Goal: Task Accomplishment & Management: Manage account settings

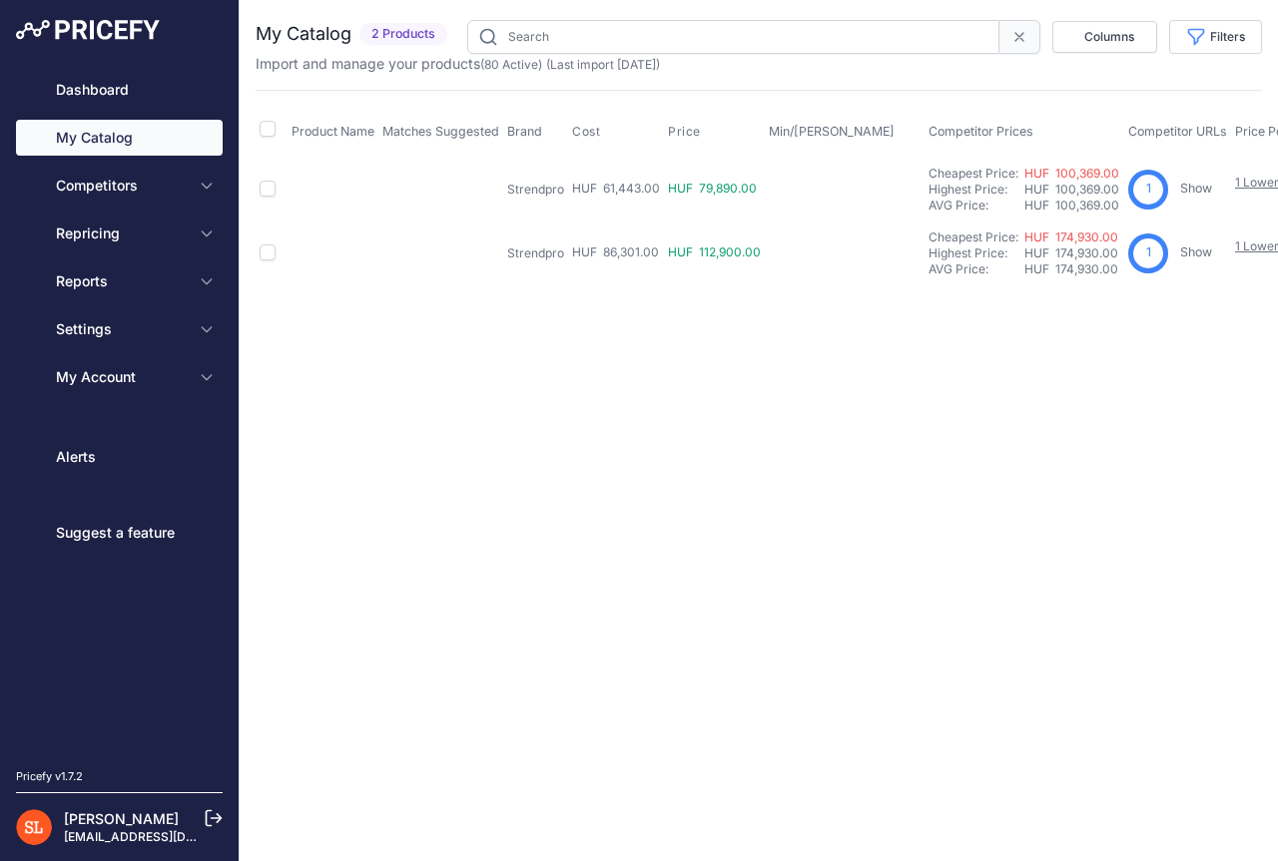
type input "cmx"
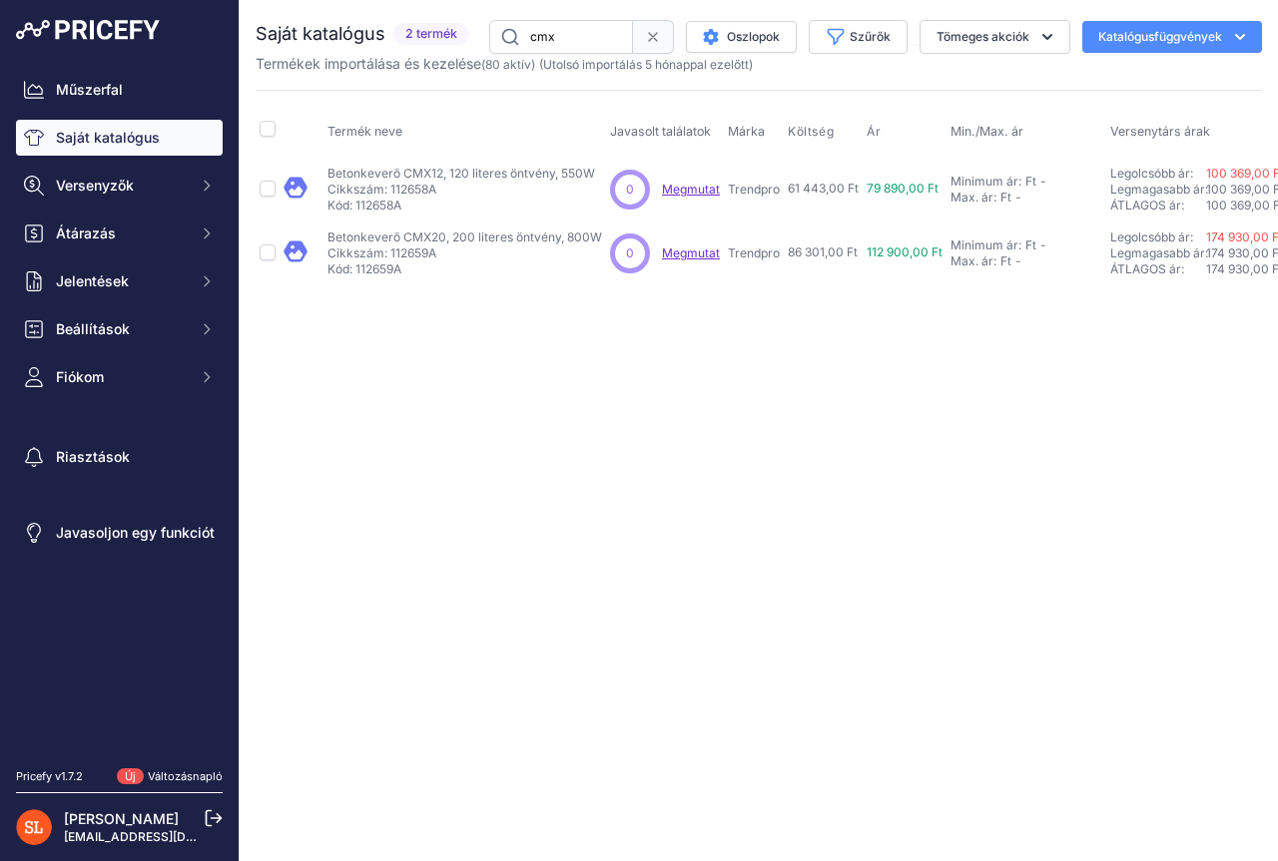
click at [515, 421] on div "Close You are not connected to the internet. cmx" at bounding box center [759, 430] width 1038 height 861
drag, startPoint x: 578, startPoint y: 37, endPoint x: 452, endPoint y: 40, distance: 125.8
click at [452, 40] on div "Saját katalógus 2 termék" at bounding box center [759, 37] width 1006 height 34
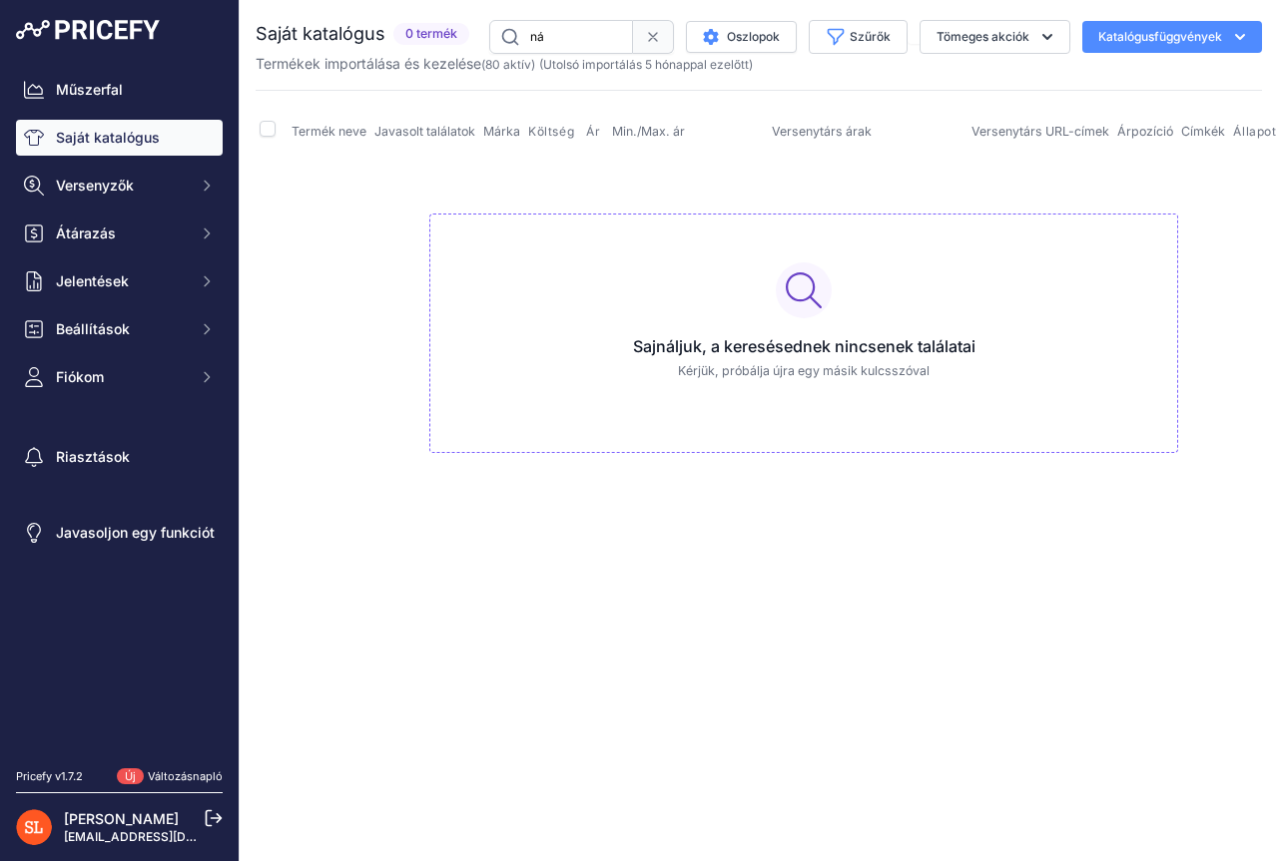
type input "n"
type input "vakond"
click at [98, 137] on font "Saját katalógus" at bounding box center [108, 137] width 104 height 17
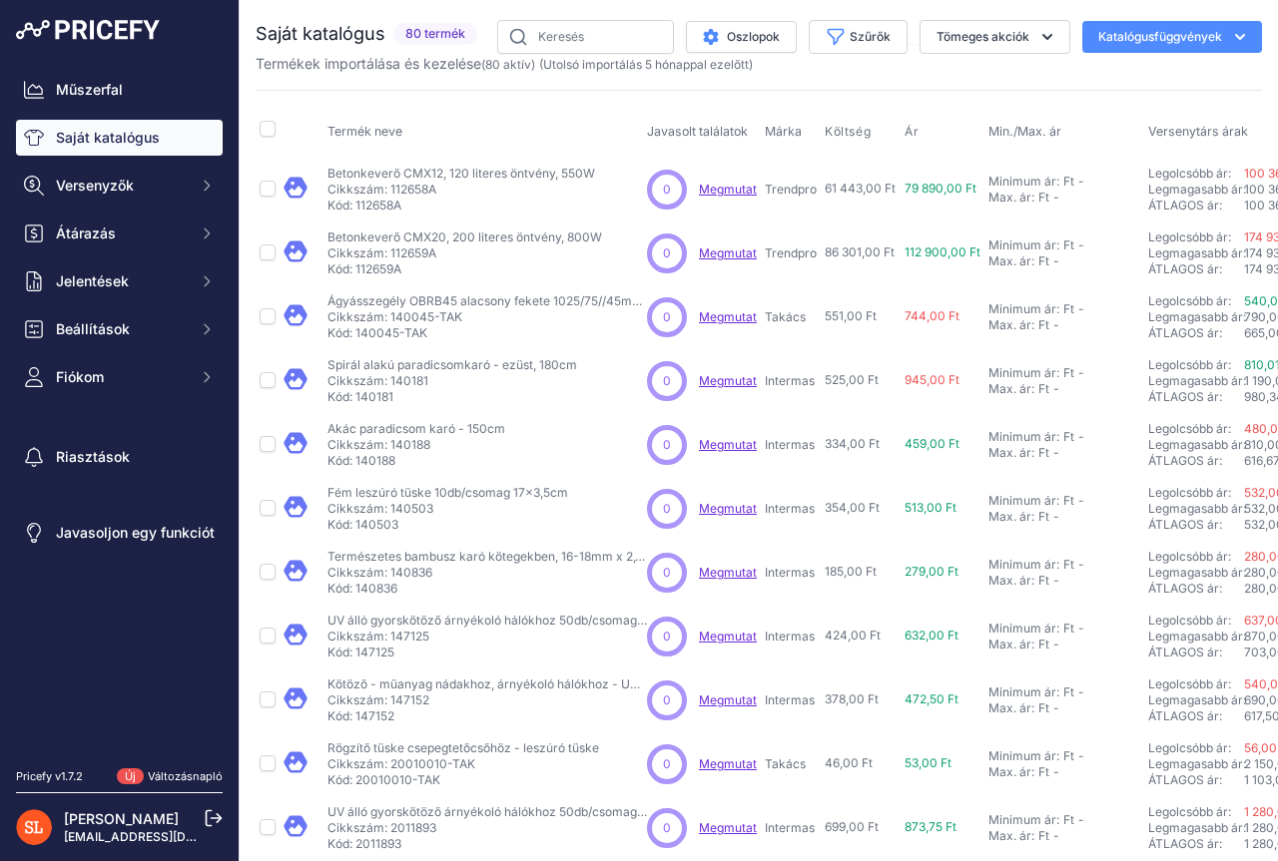
click at [518, 66] on font "80 aktív" at bounding box center [508, 64] width 46 height 15
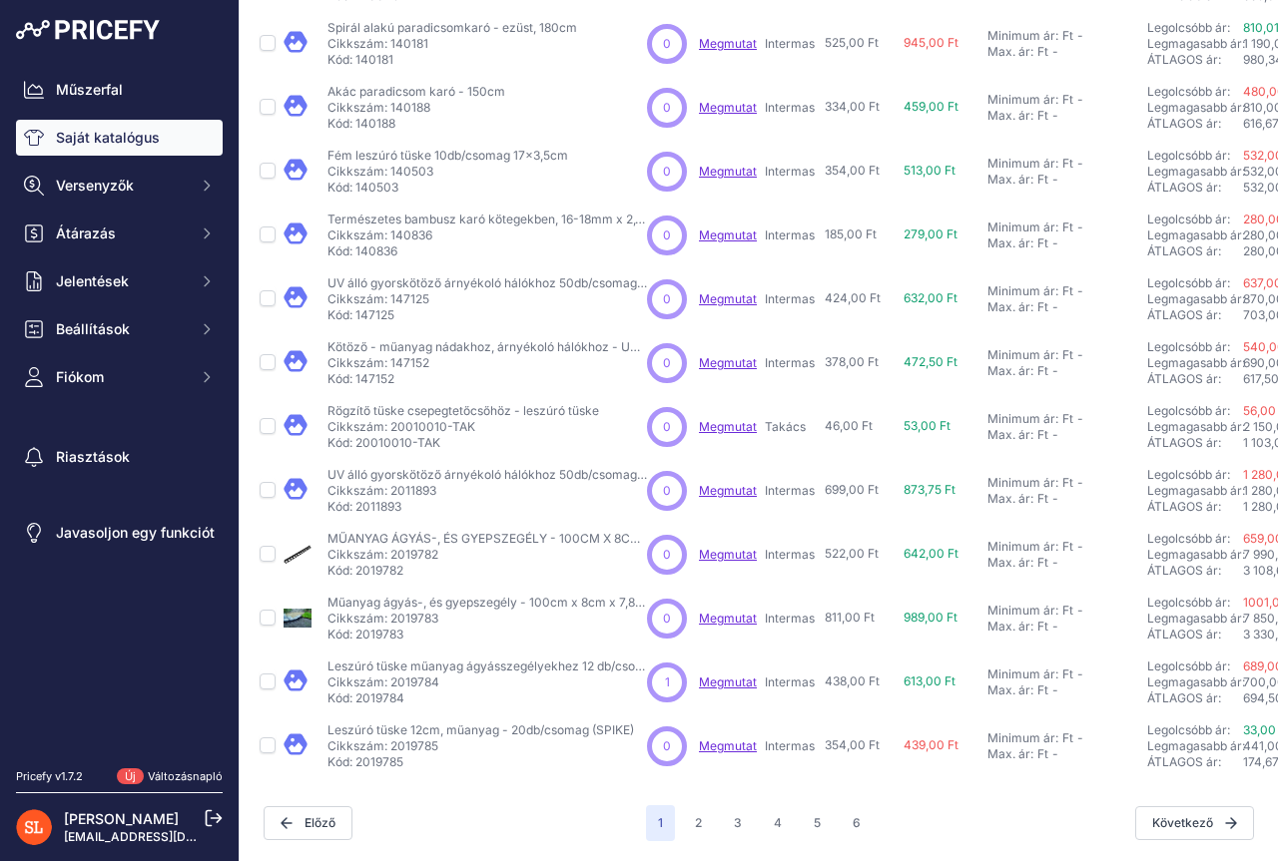
scroll to position [446, 0]
click at [695, 815] on font "2" at bounding box center [698, 822] width 7 height 15
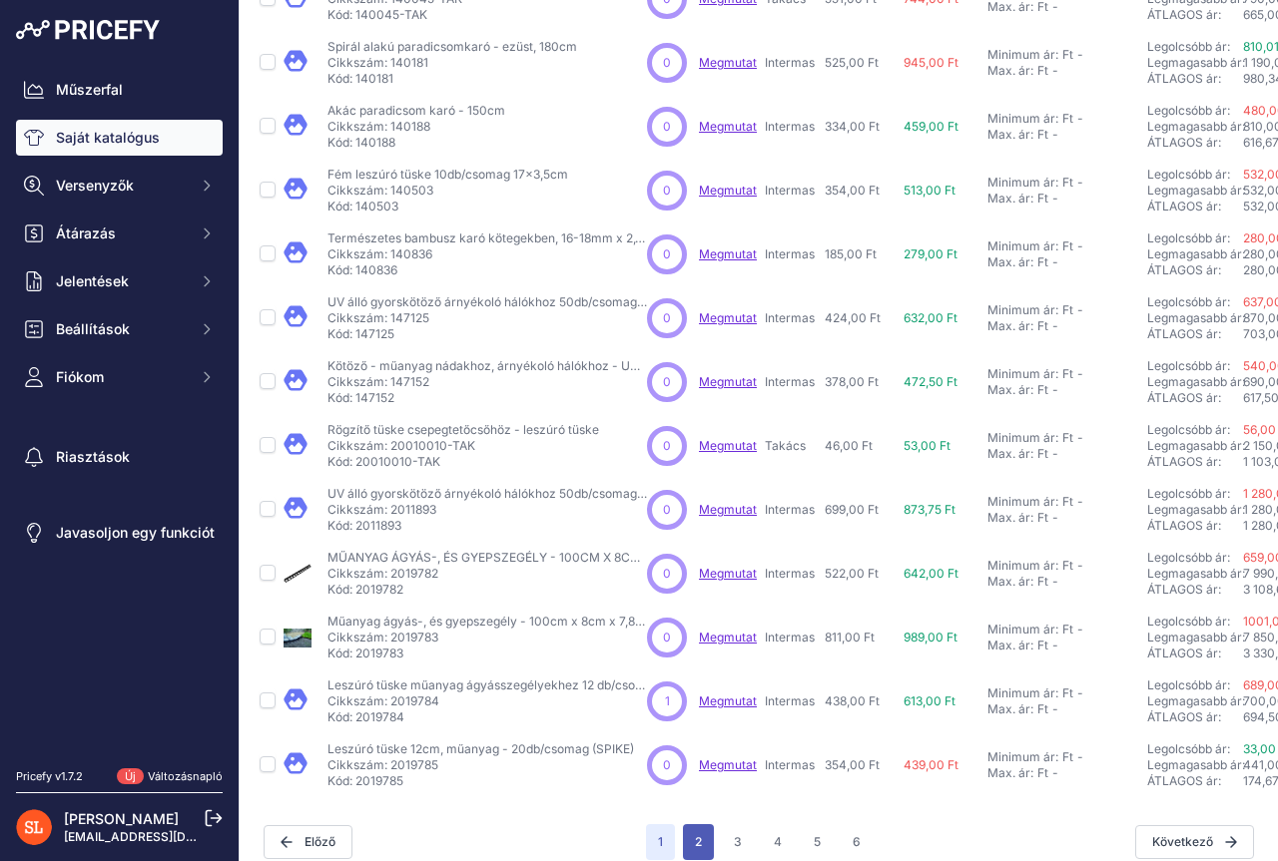
scroll to position [480, 0]
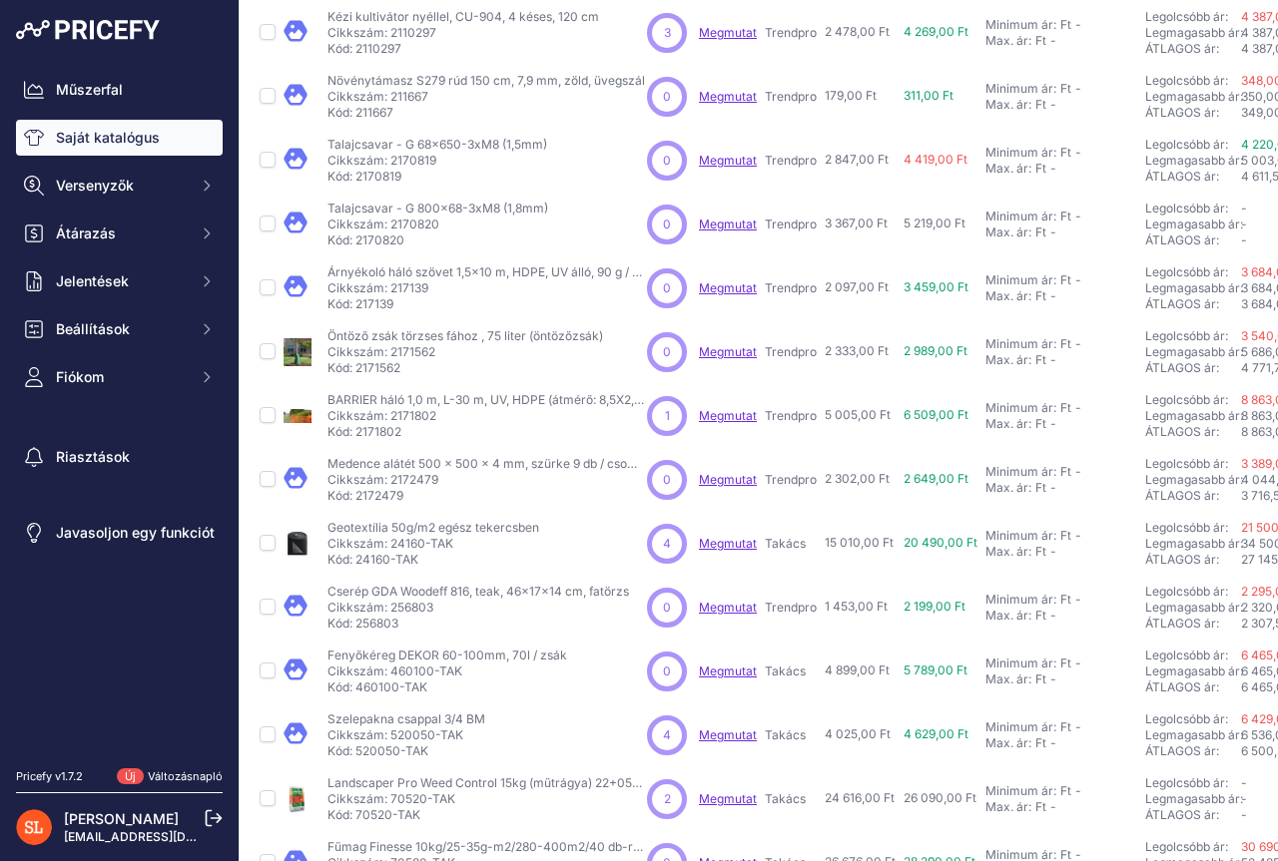
scroll to position [399, 0]
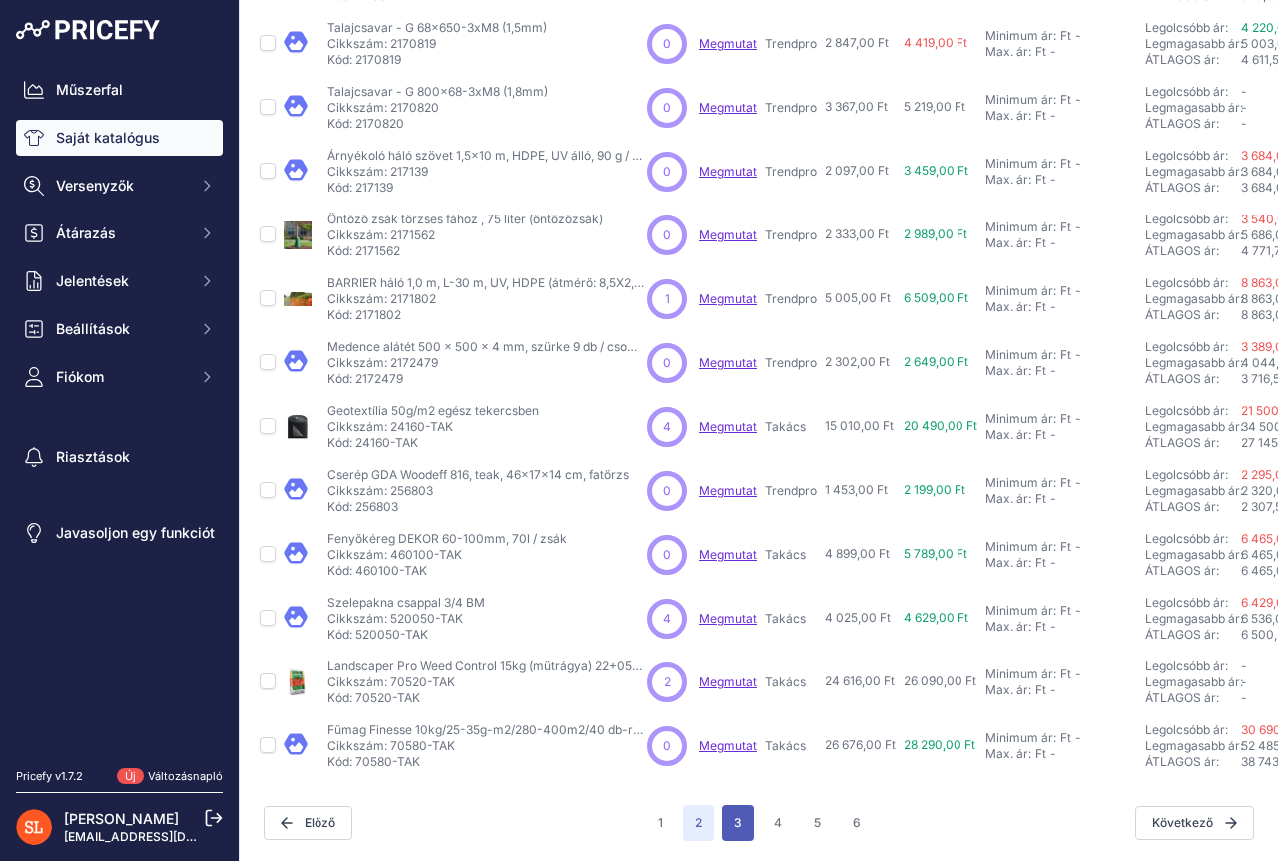
click at [724, 807] on button "3" at bounding box center [738, 823] width 32 height 36
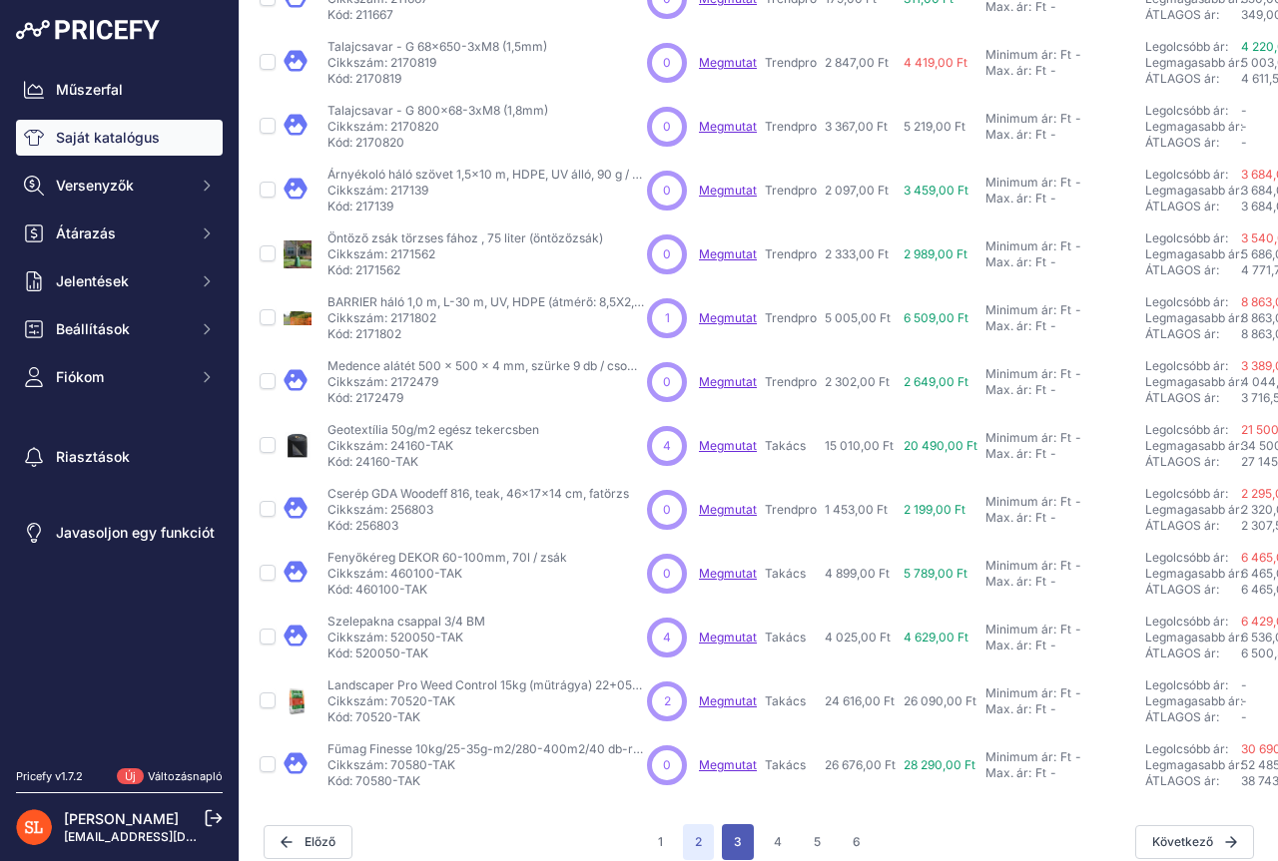
scroll to position [480, 0]
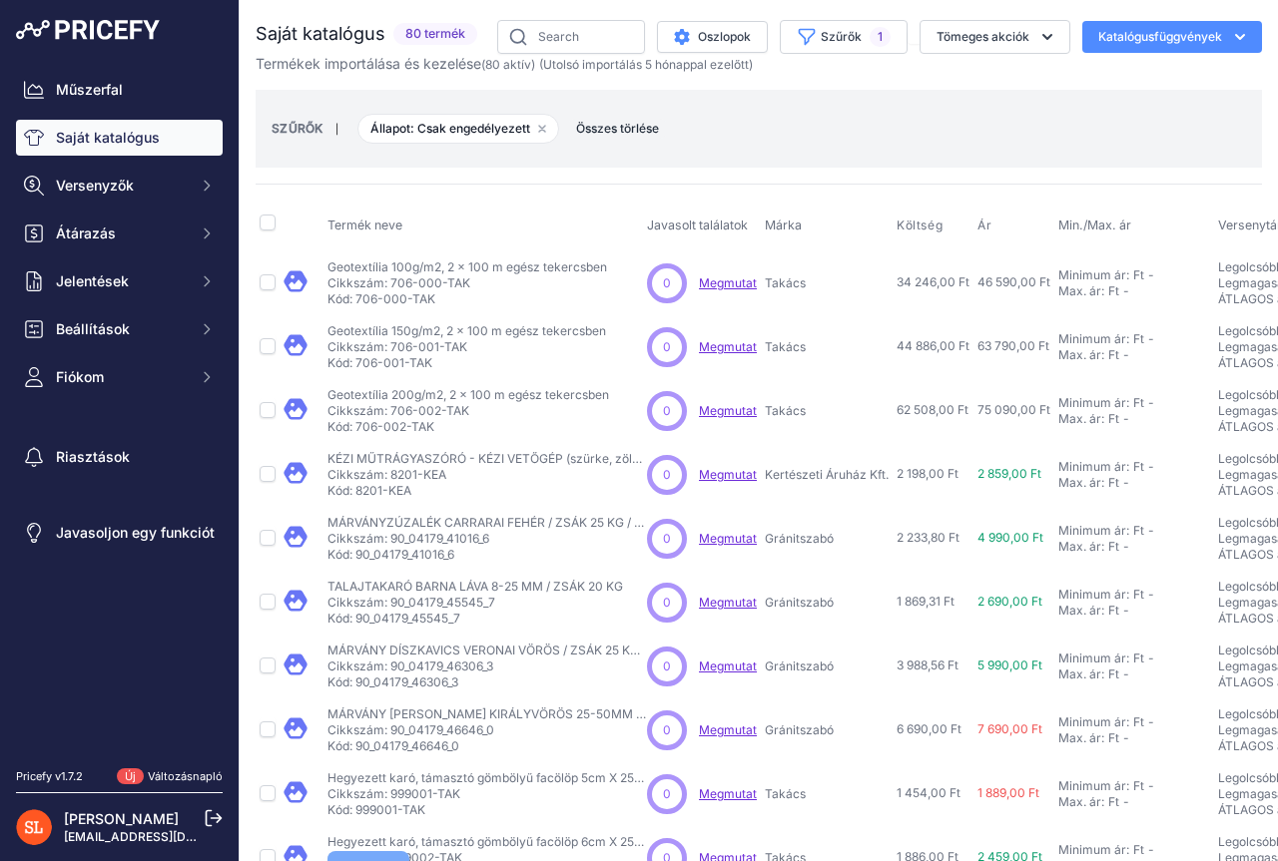
scroll to position [446, 0]
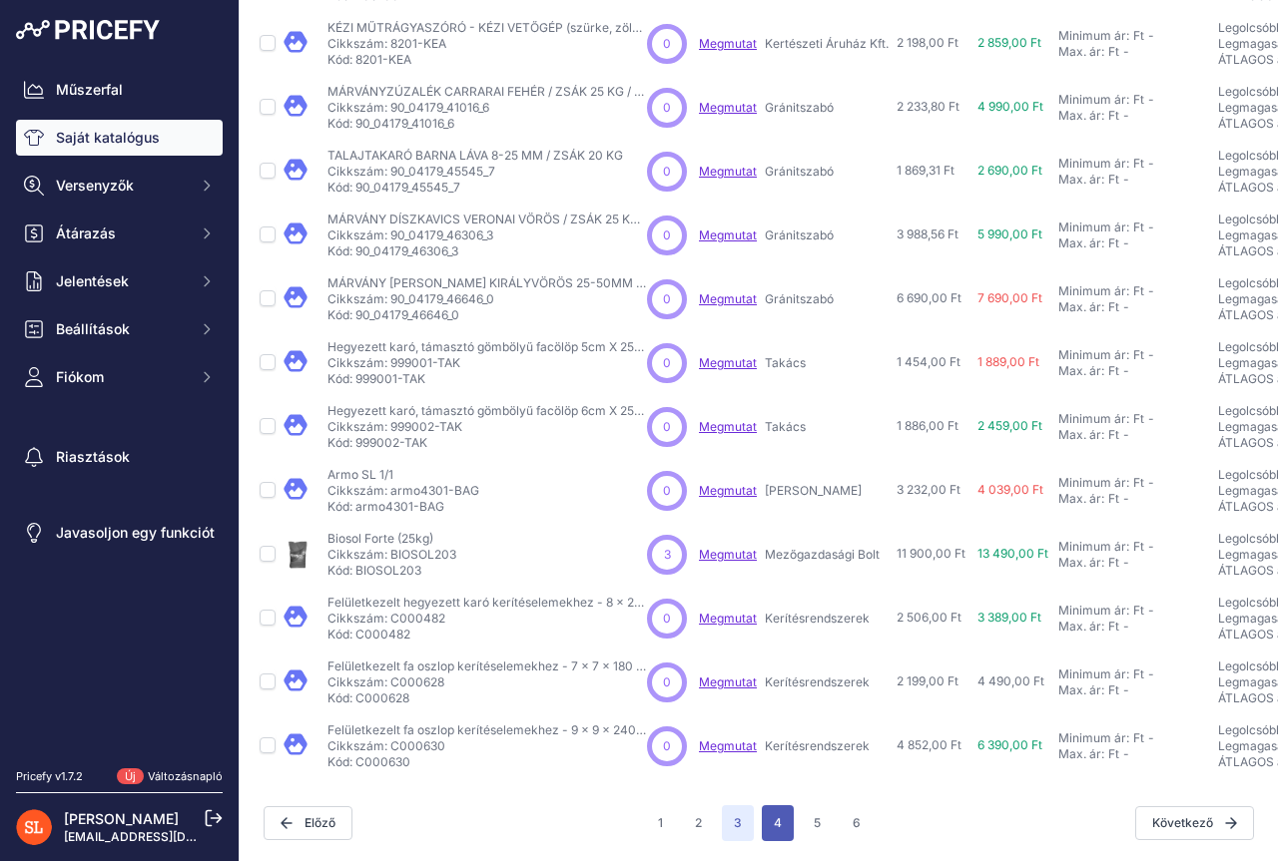
click at [766, 808] on button "4" at bounding box center [778, 823] width 32 height 36
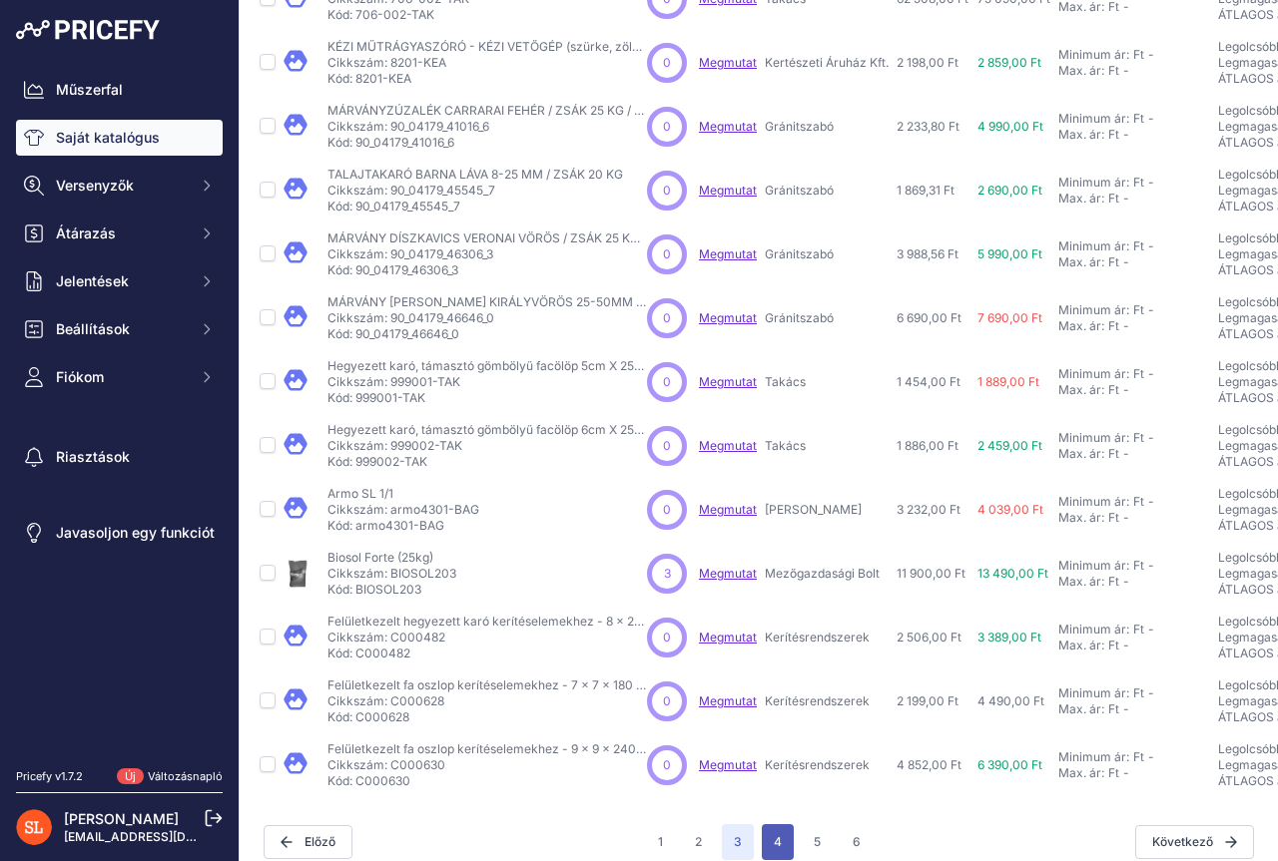
scroll to position [480, 0]
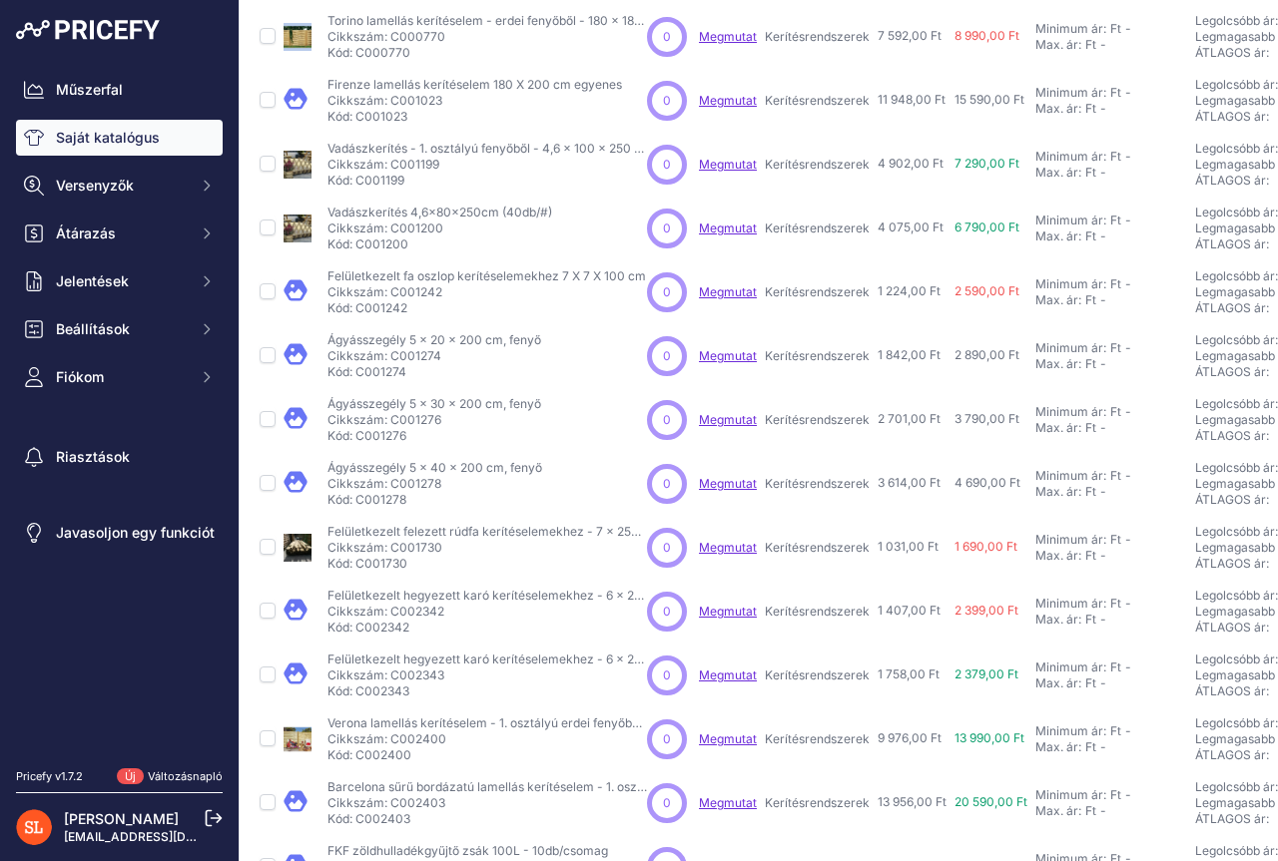
scroll to position [446, 0]
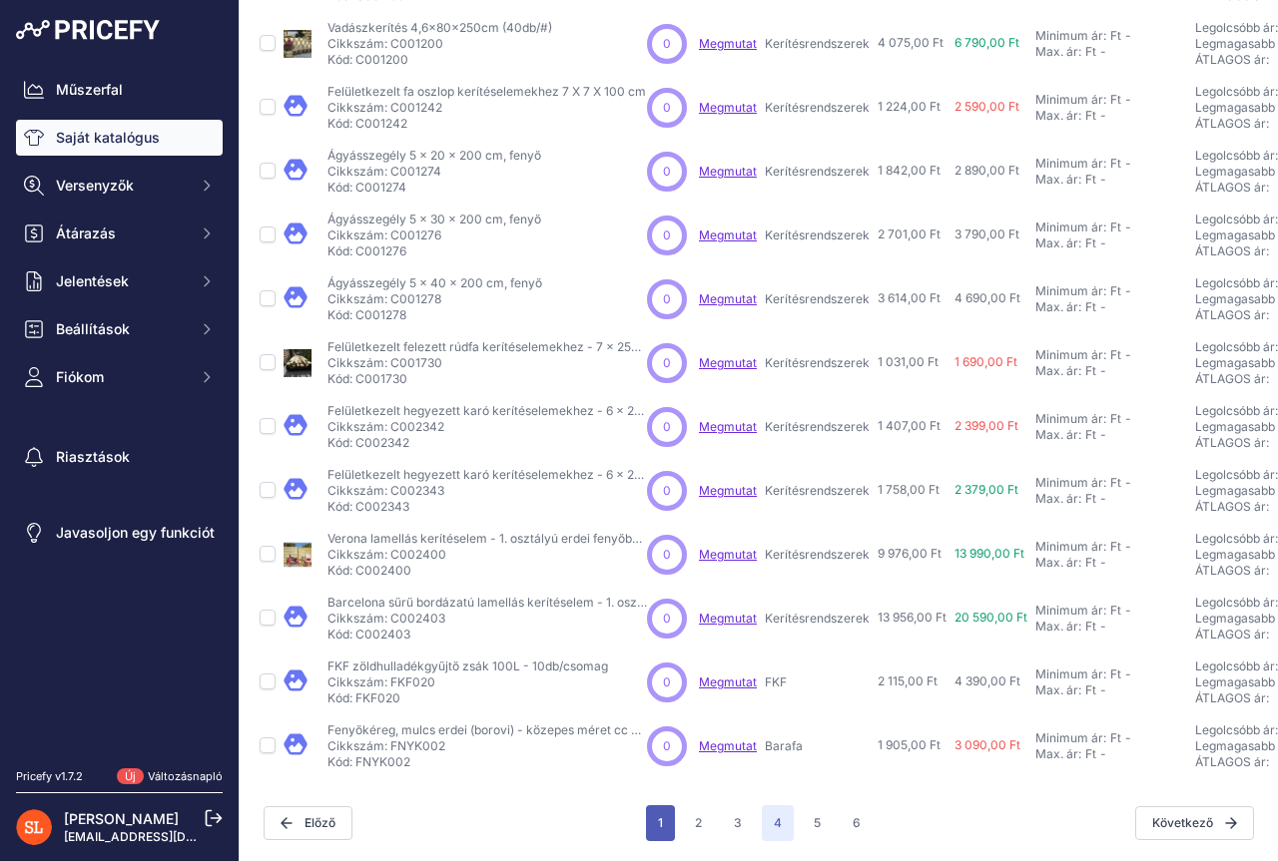
click at [657, 806] on button "1" at bounding box center [660, 823] width 29 height 36
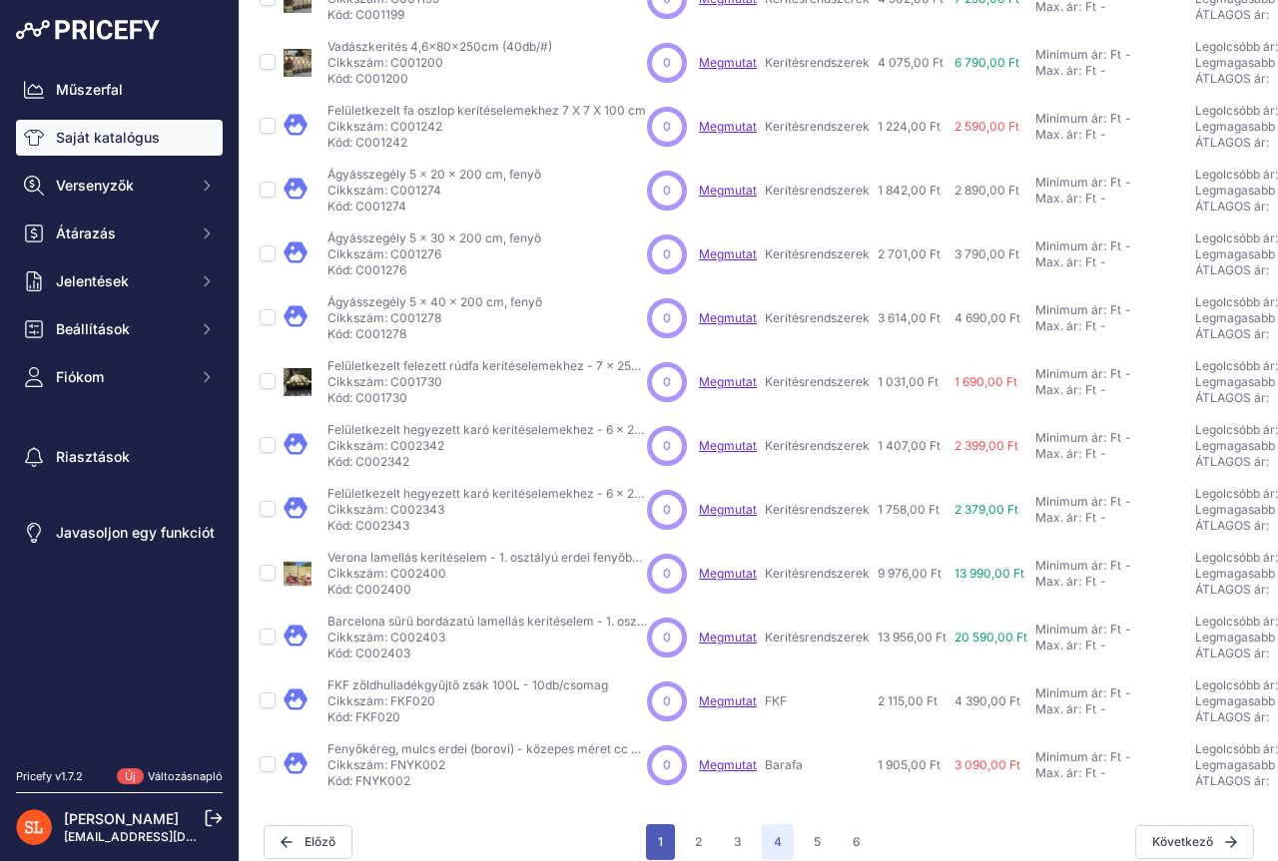
scroll to position [480, 0]
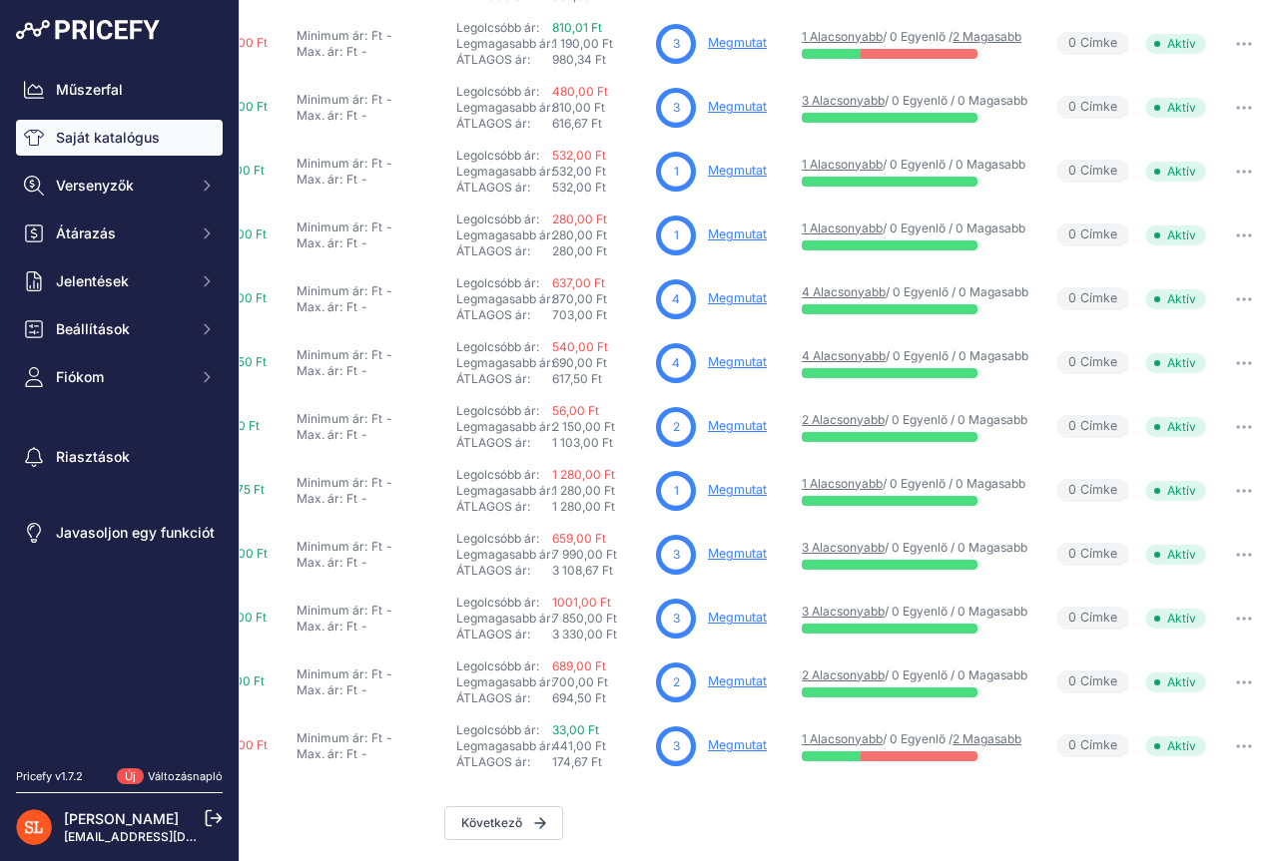
scroll to position [446, 710]
click at [482, 815] on font "Következő" at bounding box center [491, 822] width 61 height 15
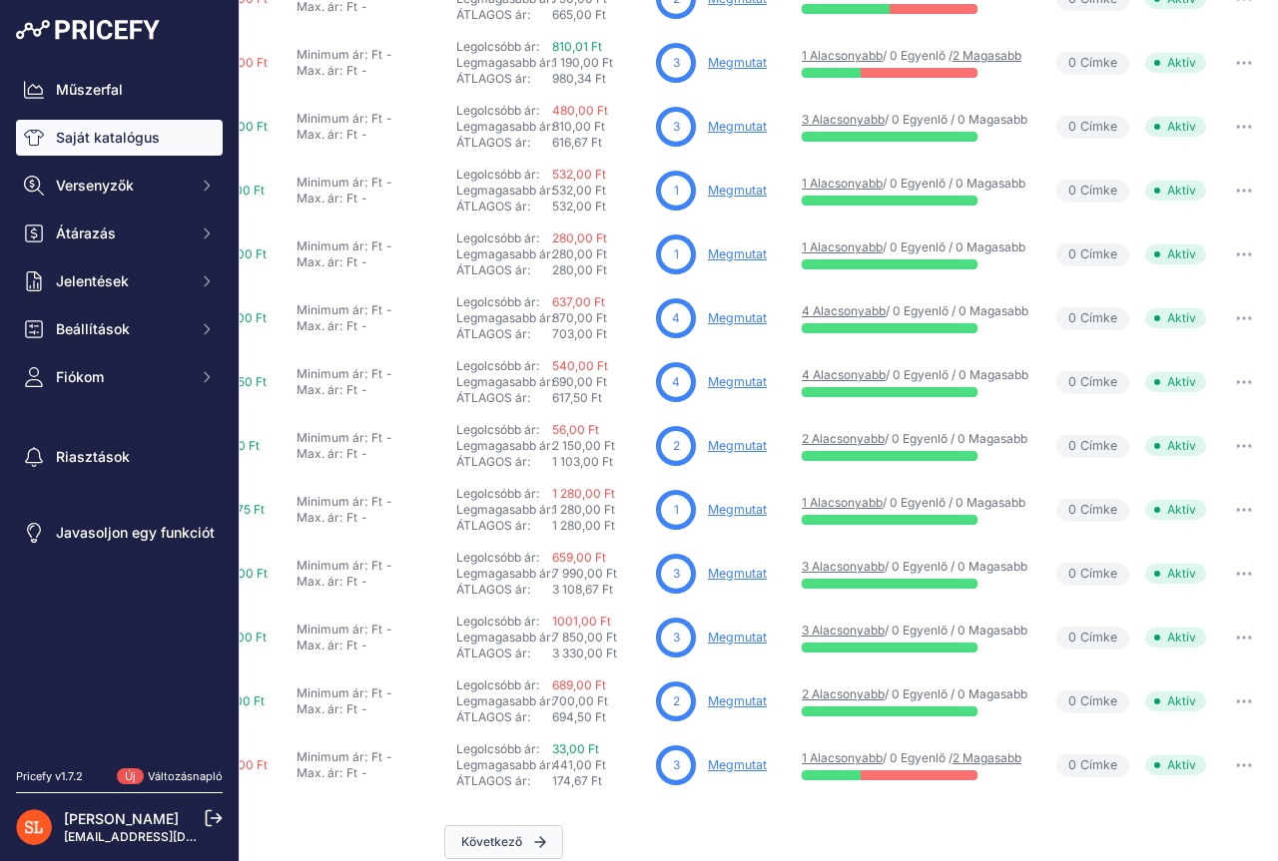
scroll to position [480, 710]
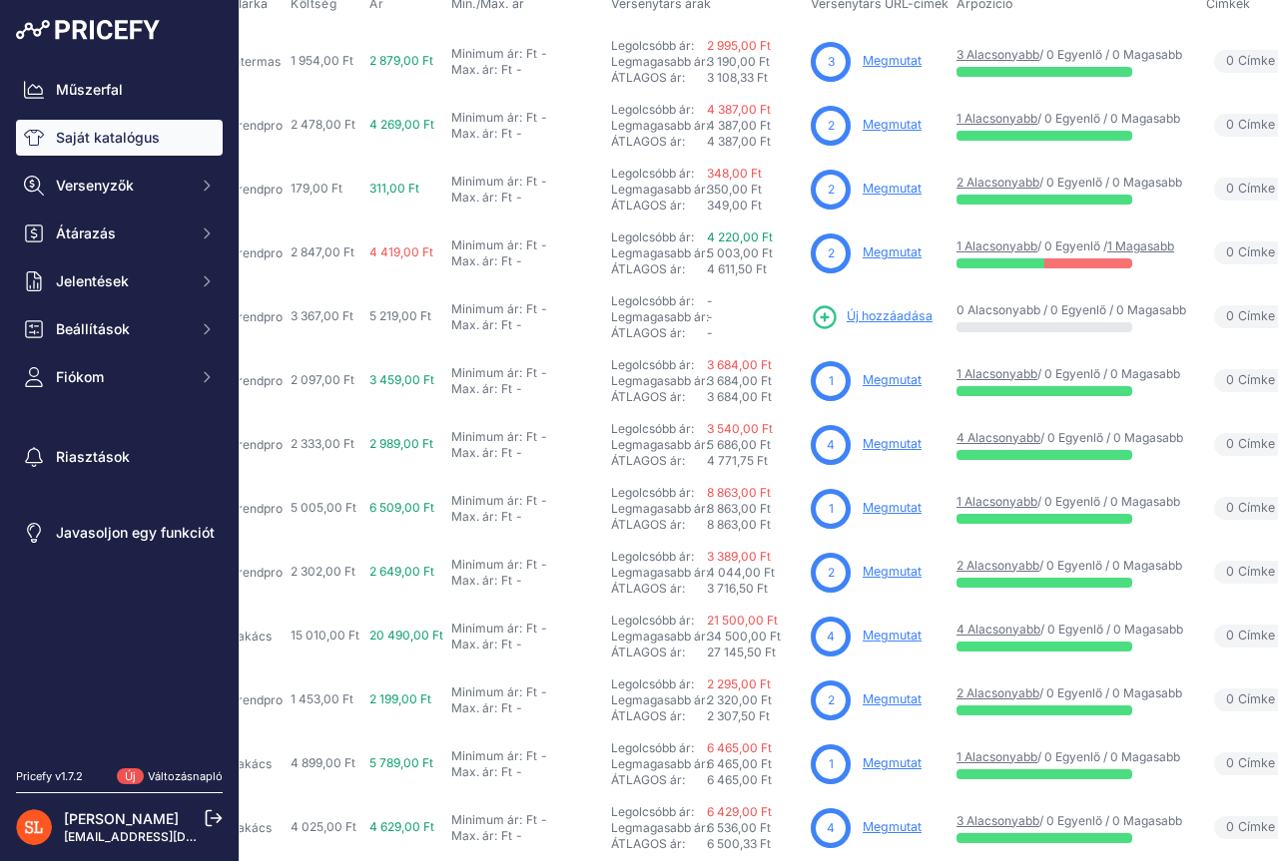
scroll to position [246, 534]
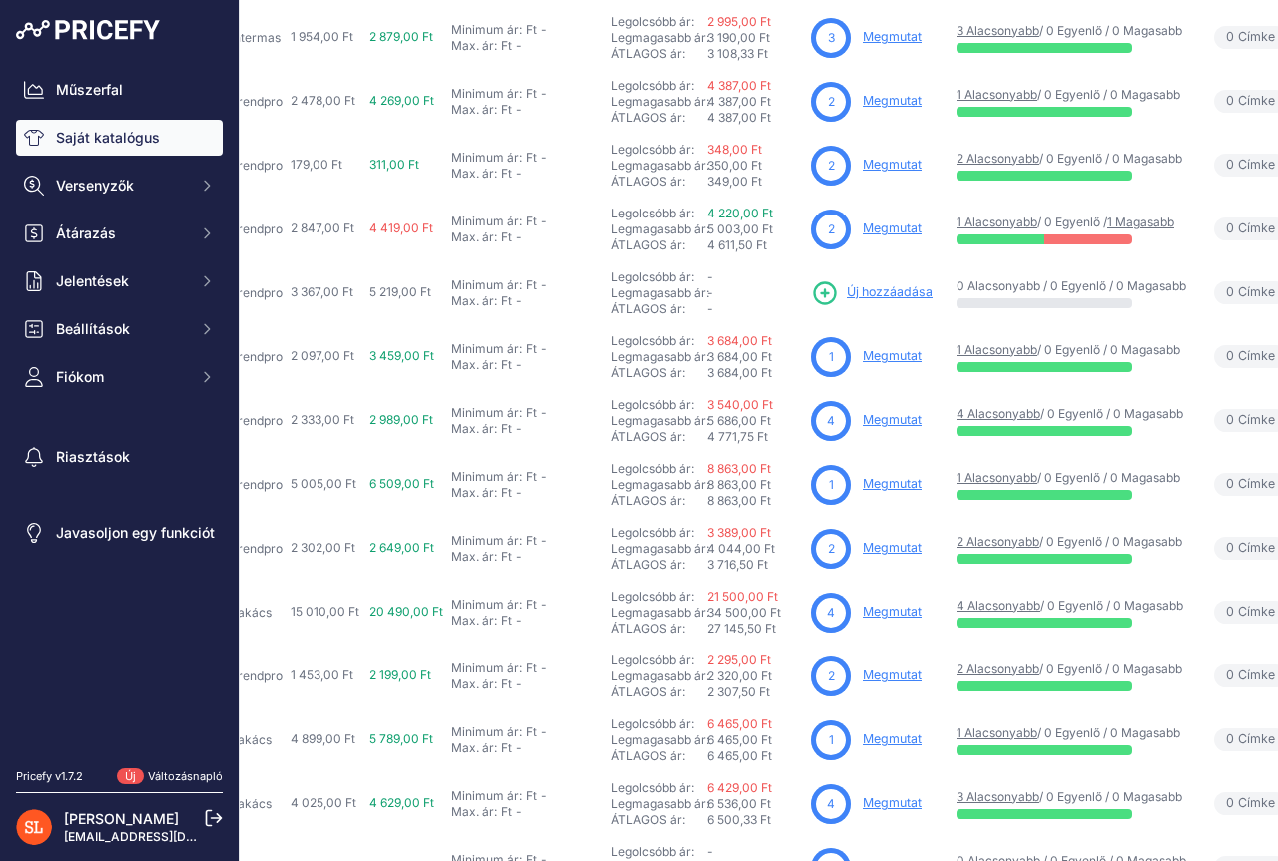
click at [893, 419] on font "Megmutat" at bounding box center [891, 419] width 59 height 15
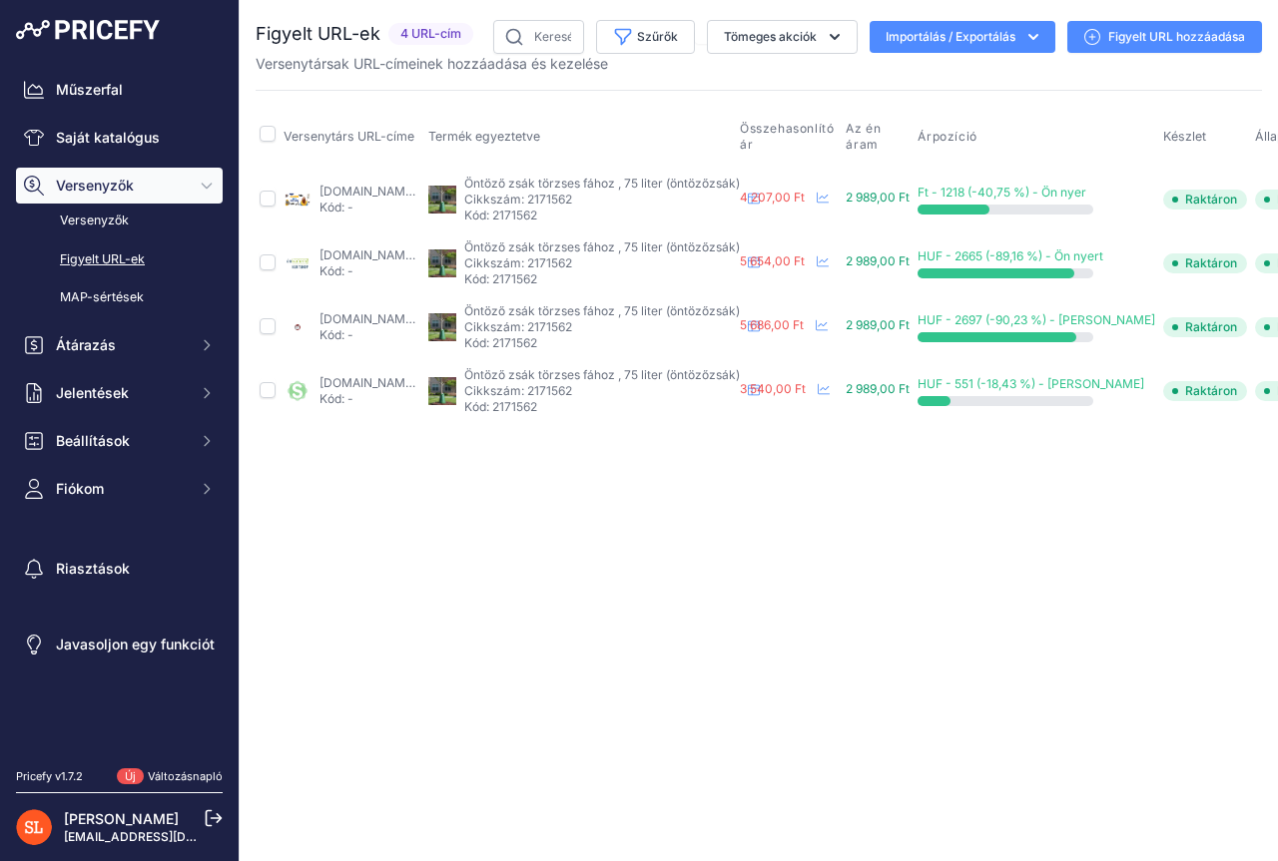
click at [1143, 35] on font "Figyelt URL hozzáadása" at bounding box center [1176, 36] width 137 height 15
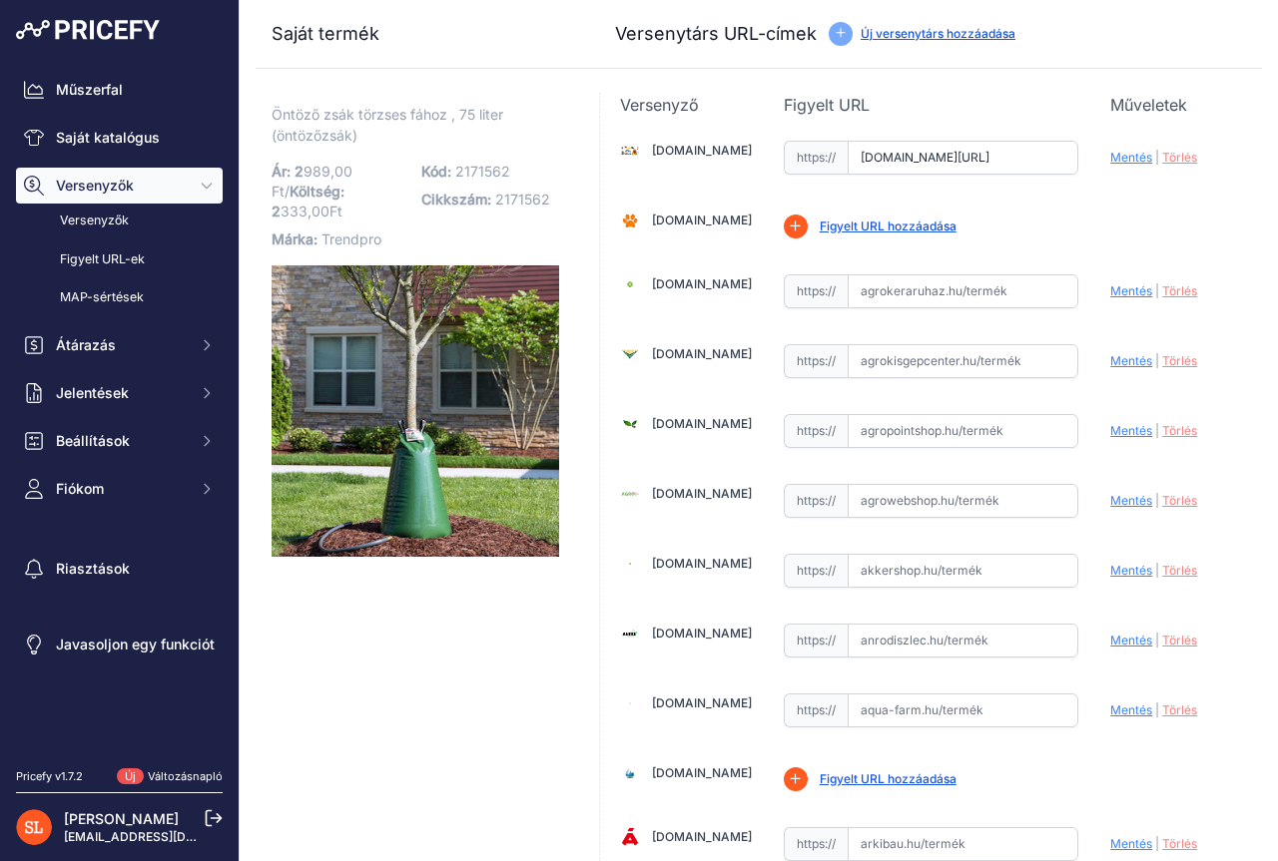
click at [912, 37] on font "Új versenytárs hozzáadása" at bounding box center [937, 33] width 155 height 15
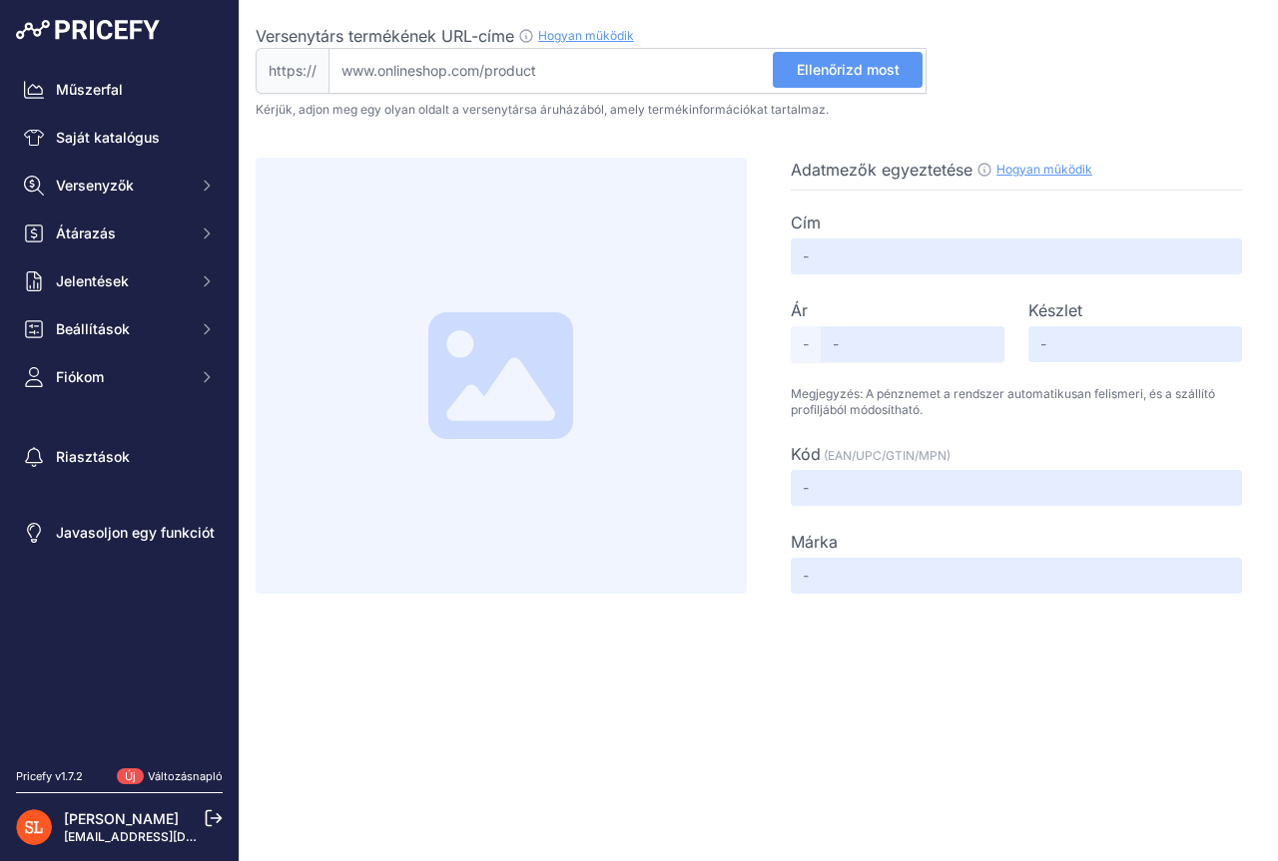
drag, startPoint x: 602, startPoint y: 67, endPoint x: 290, endPoint y: 79, distance: 311.6
click at [284, 80] on div "https:// Valid Not A Product URL" at bounding box center [591, 71] width 671 height 46
paste input "[URL][DOMAIN_NAME]"
type input "[DOMAIN_NAME][URL]"
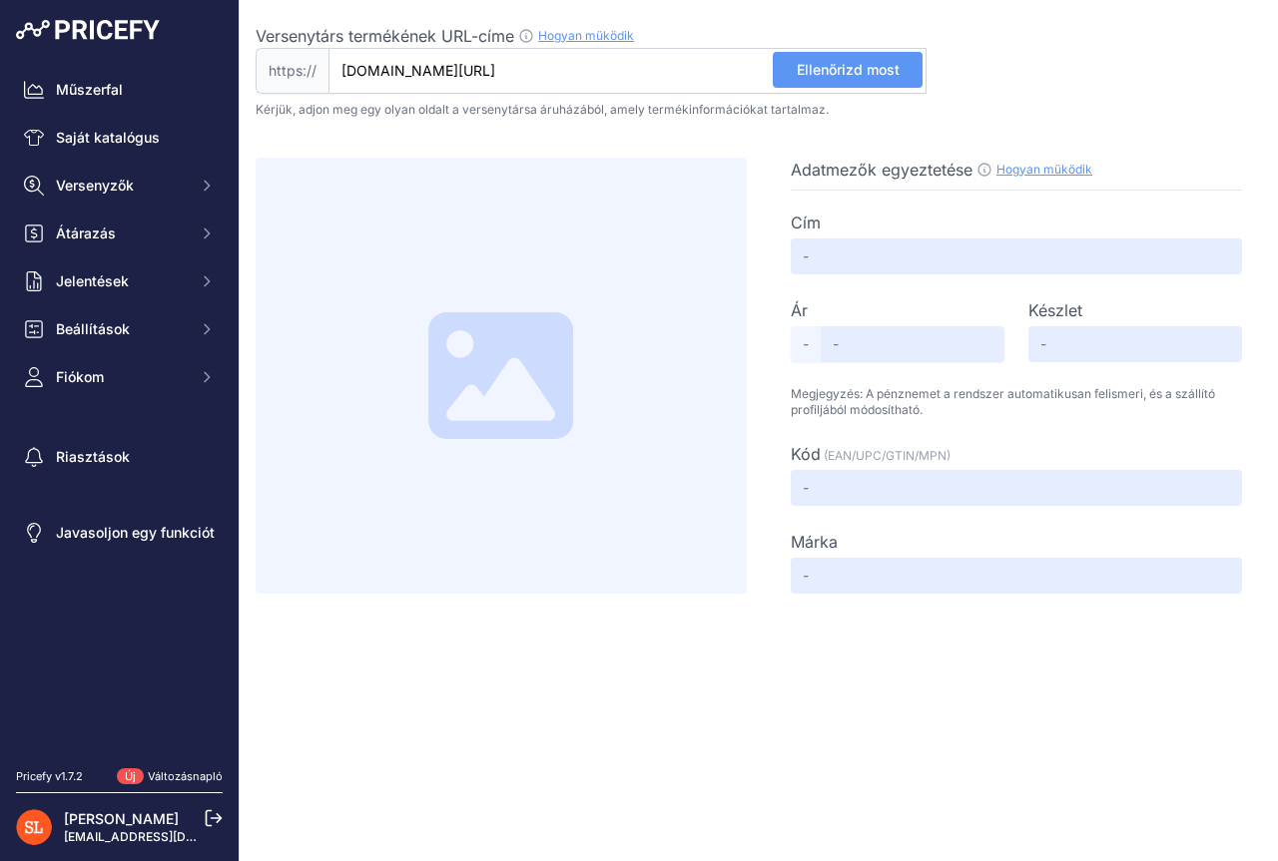
scroll to position [0, 0]
click at [872, 71] on font "Ellenőrizd most" at bounding box center [847, 69] width 103 height 17
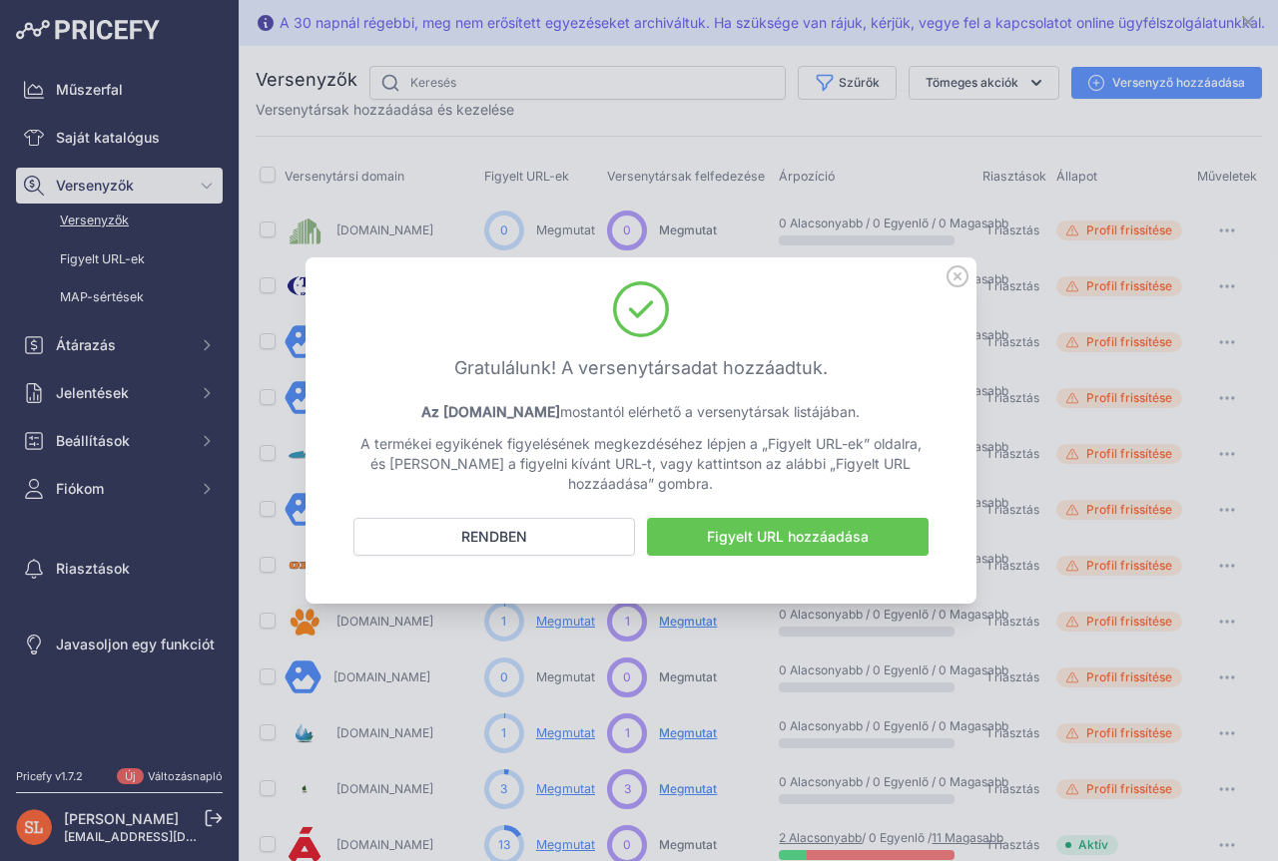
click at [781, 535] on font "Figyelt URL hozzáadása" at bounding box center [788, 536] width 162 height 17
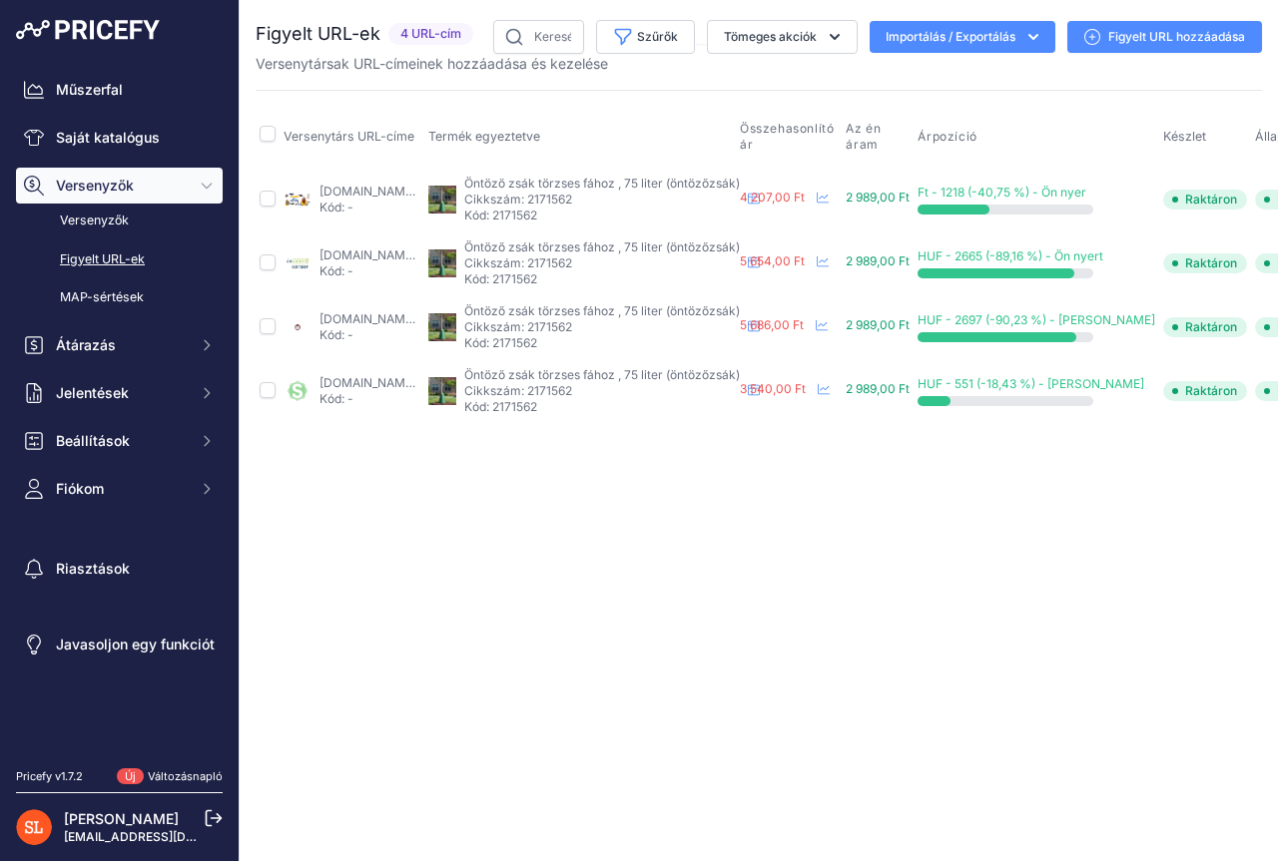
click at [1132, 37] on font "Figyelt URL hozzáadása" at bounding box center [1176, 36] width 137 height 15
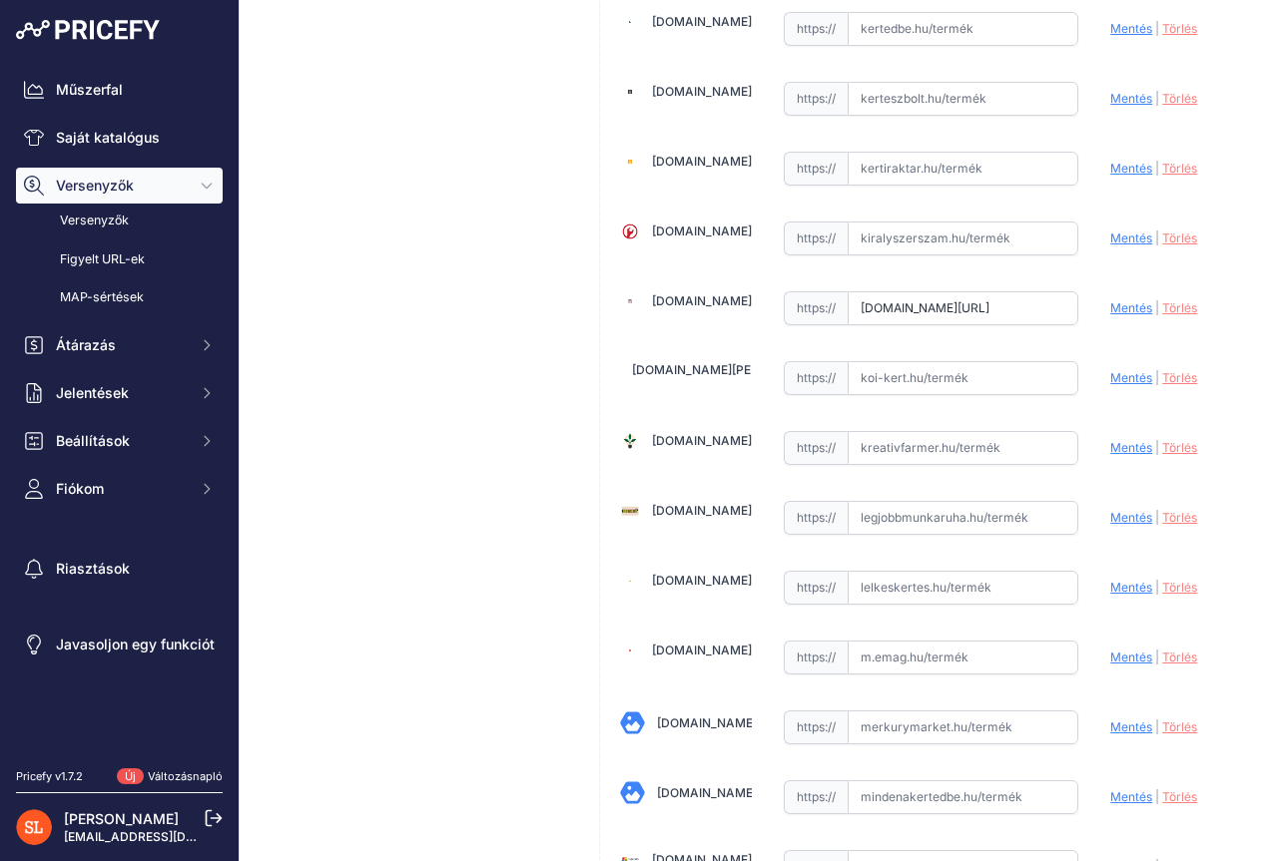
scroll to position [3294, 0]
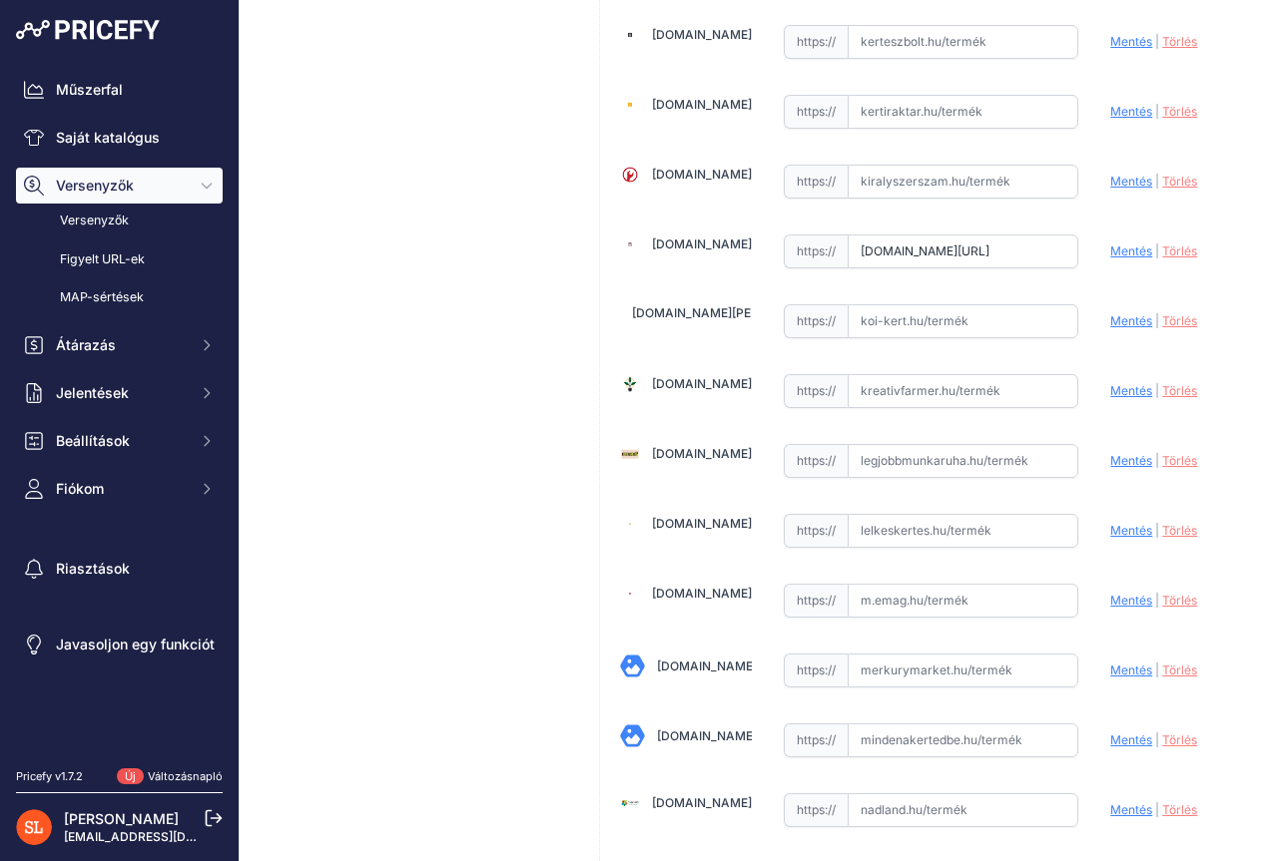
drag, startPoint x: 1018, startPoint y: 400, endPoint x: 799, endPoint y: 399, distance: 218.6
click at [799, 399] on div "https:// Érvényes Érvénytelen" at bounding box center [930, 391] width 295 height 34
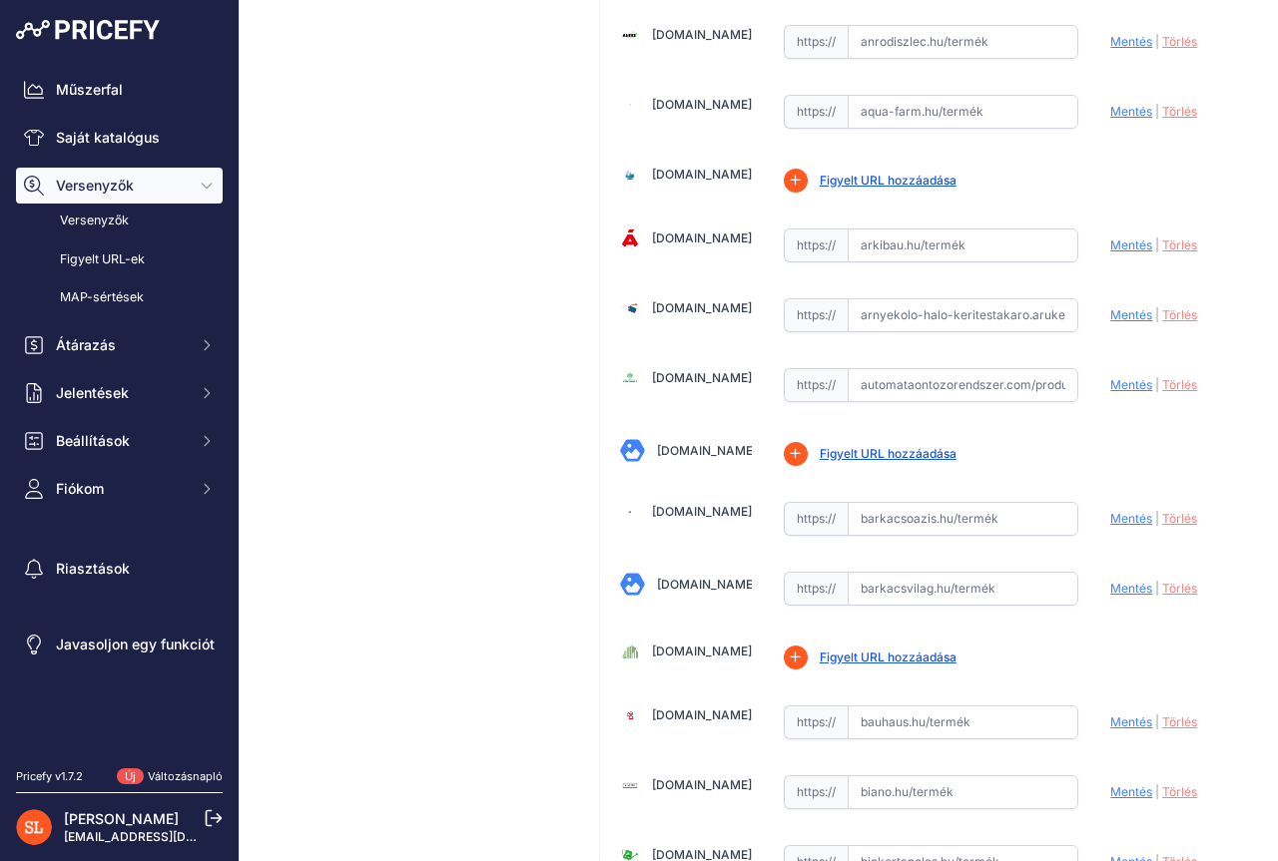
scroll to position [0, 0]
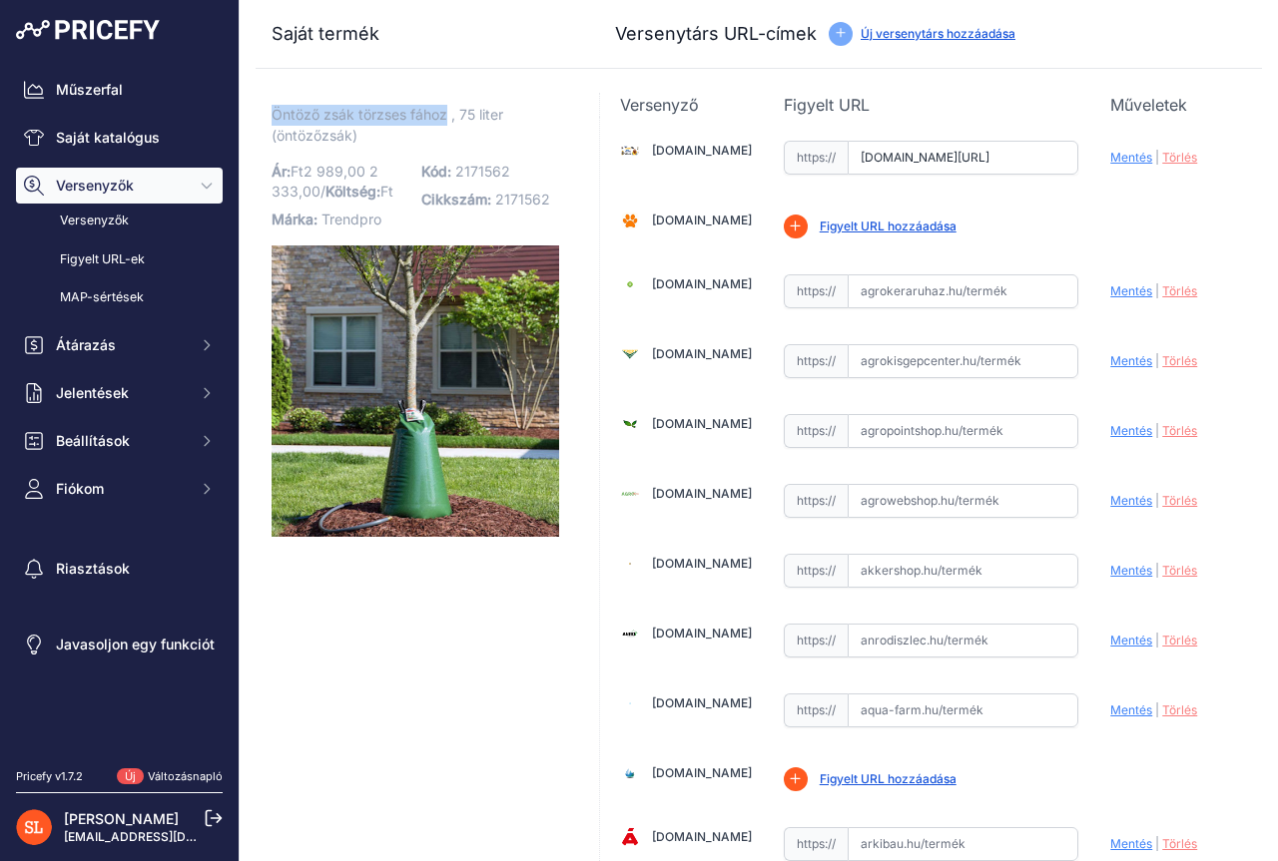
drag, startPoint x: 273, startPoint y: 118, endPoint x: 445, endPoint y: 118, distance: 171.7
click at [445, 118] on font "Öntöző zsák törzses fához , 75 liter (öntözőzsák)" at bounding box center [387, 125] width 232 height 38
copy font "Öntöző zsák törzses fához"
click at [84, 137] on font "Saját katalógus" at bounding box center [108, 137] width 104 height 17
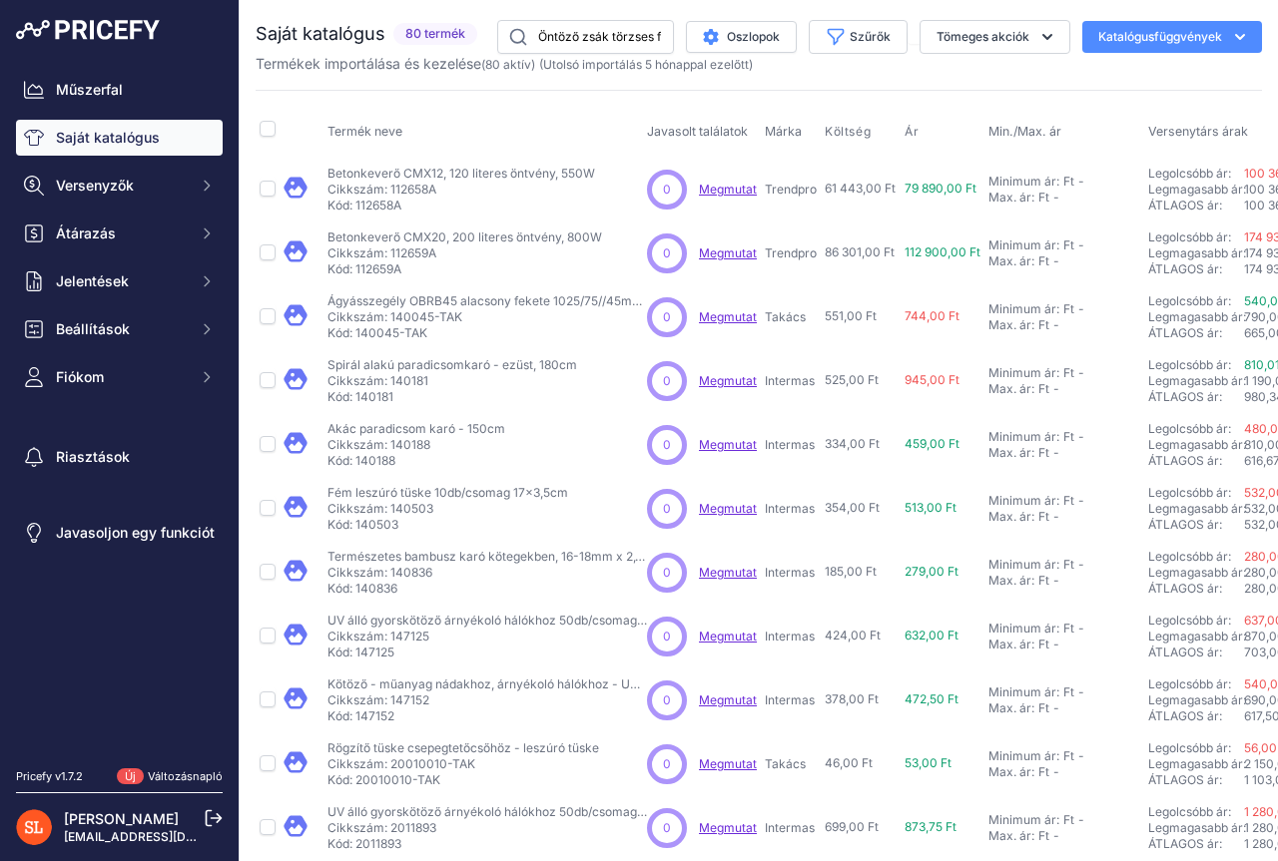
scroll to position [0, 45]
type input "Öntöző zsák törzses fához"
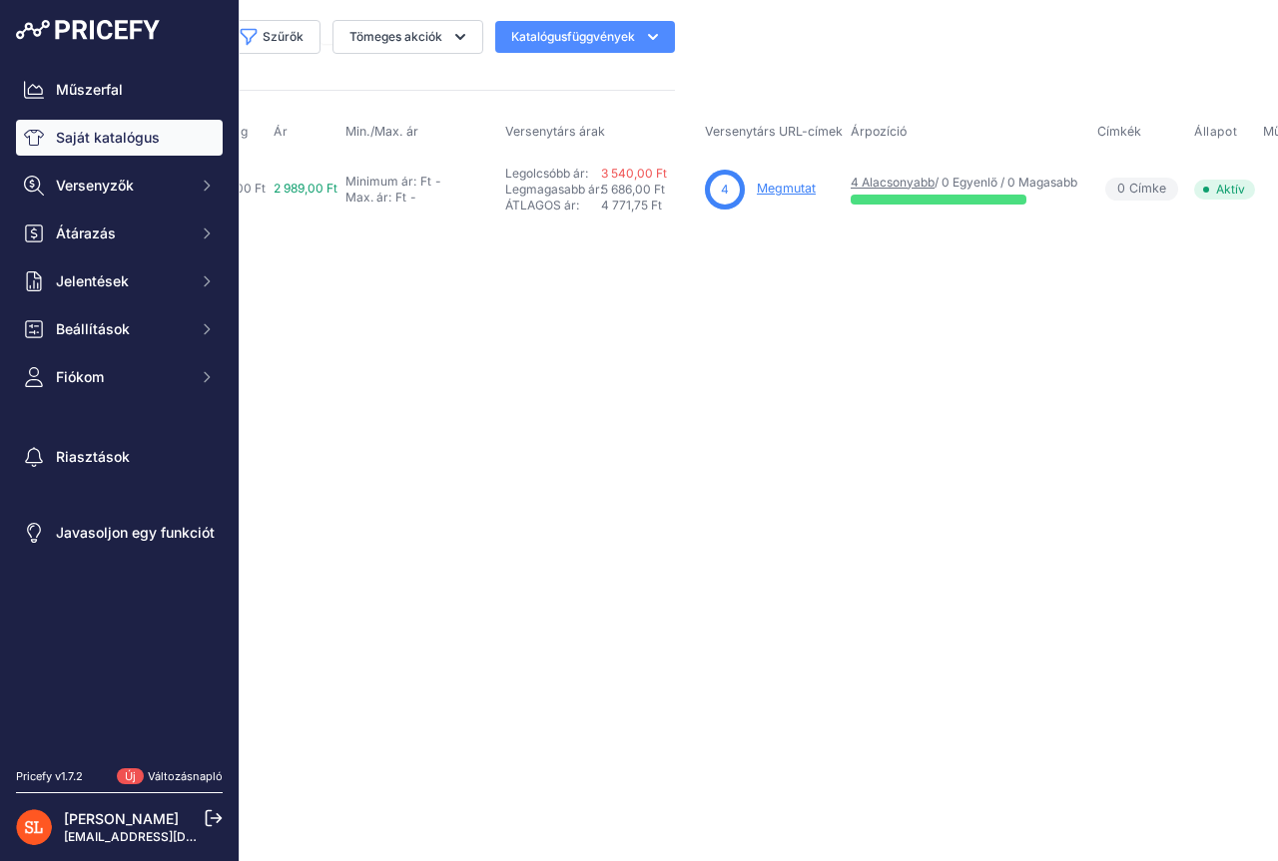
scroll to position [0, 590]
click at [785, 185] on font "Megmutat" at bounding box center [783, 188] width 59 height 15
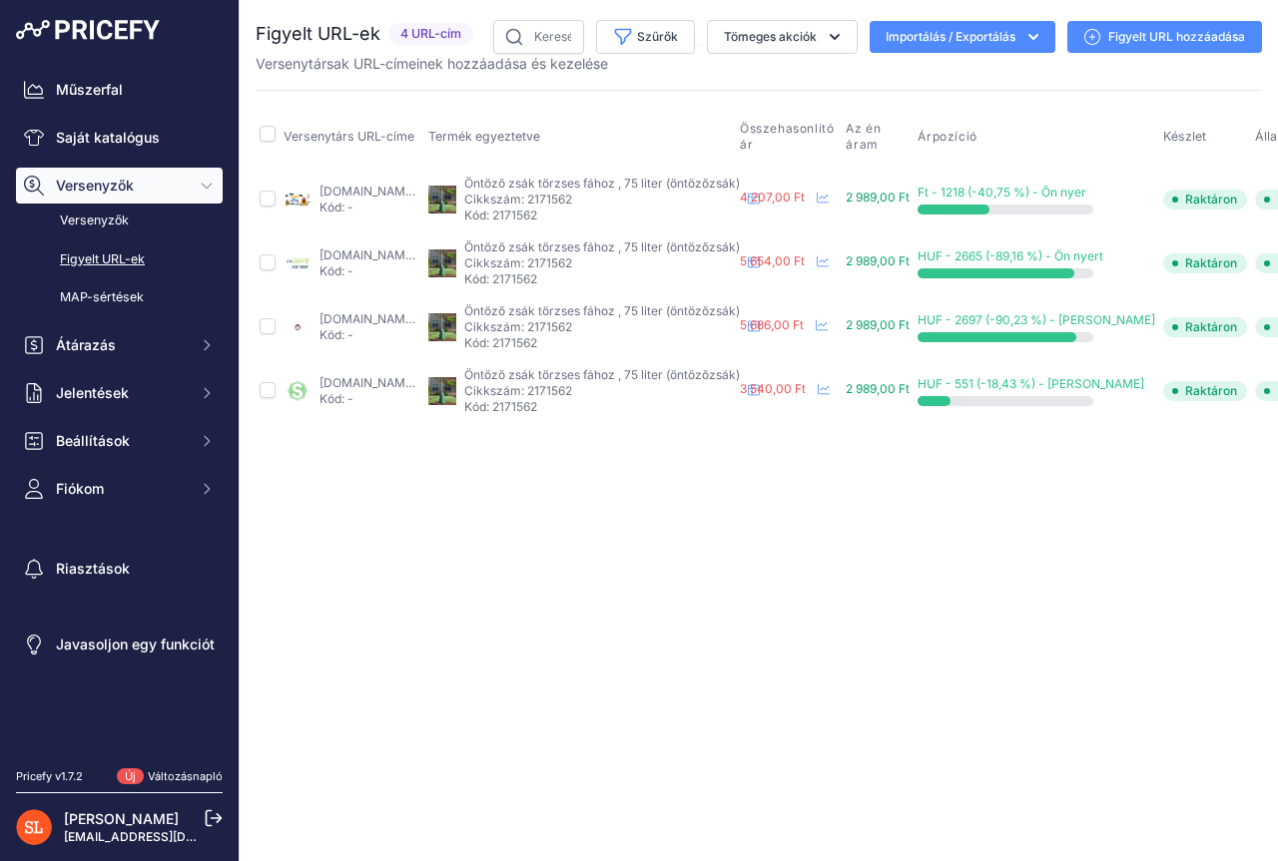
click at [537, 550] on div "Közeli Nincs internetkapcsolatod." at bounding box center [759, 430] width 1038 height 861
drag, startPoint x: 315, startPoint y: 272, endPoint x: 96, endPoint y: 134, distance: 259.7
click at [96, 134] on font "Saját katalógus" at bounding box center [108, 137] width 104 height 17
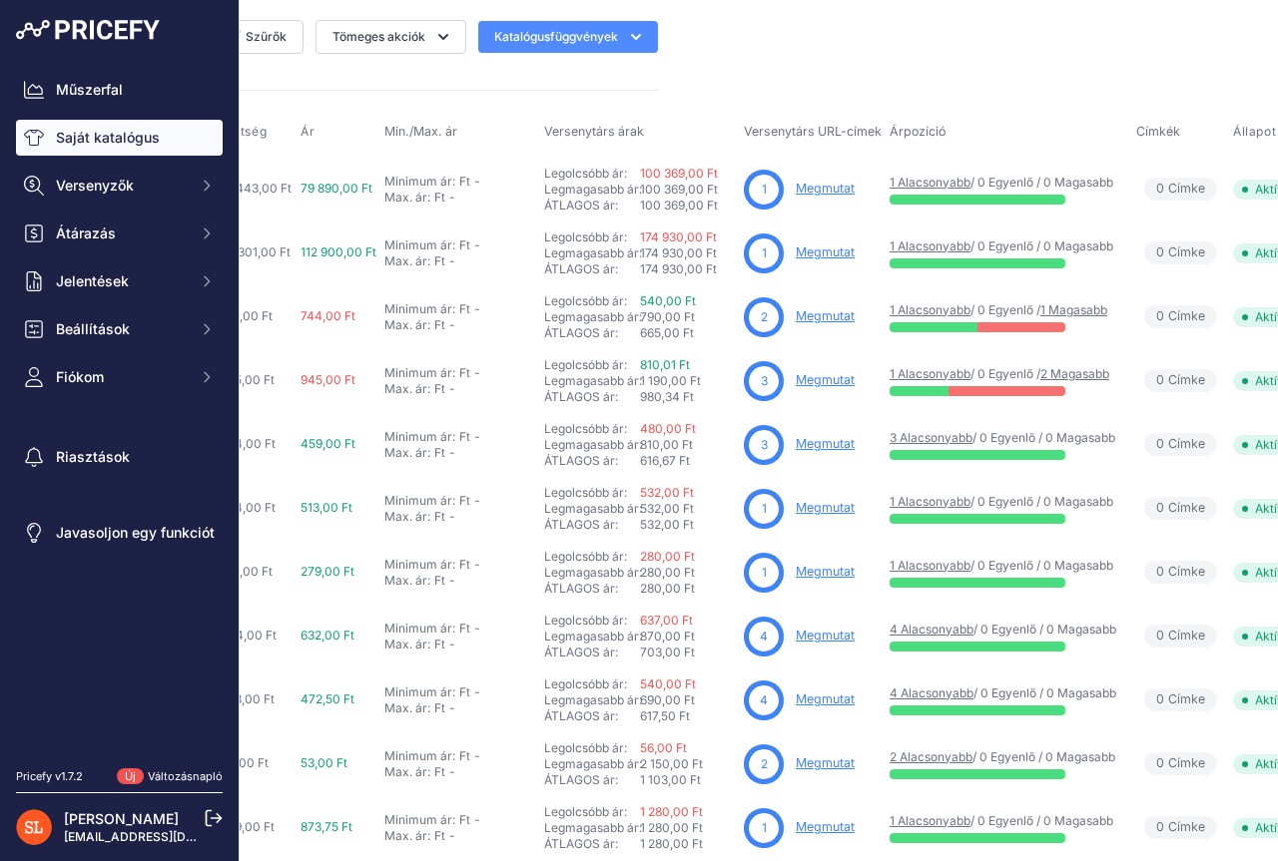
scroll to position [0, 610]
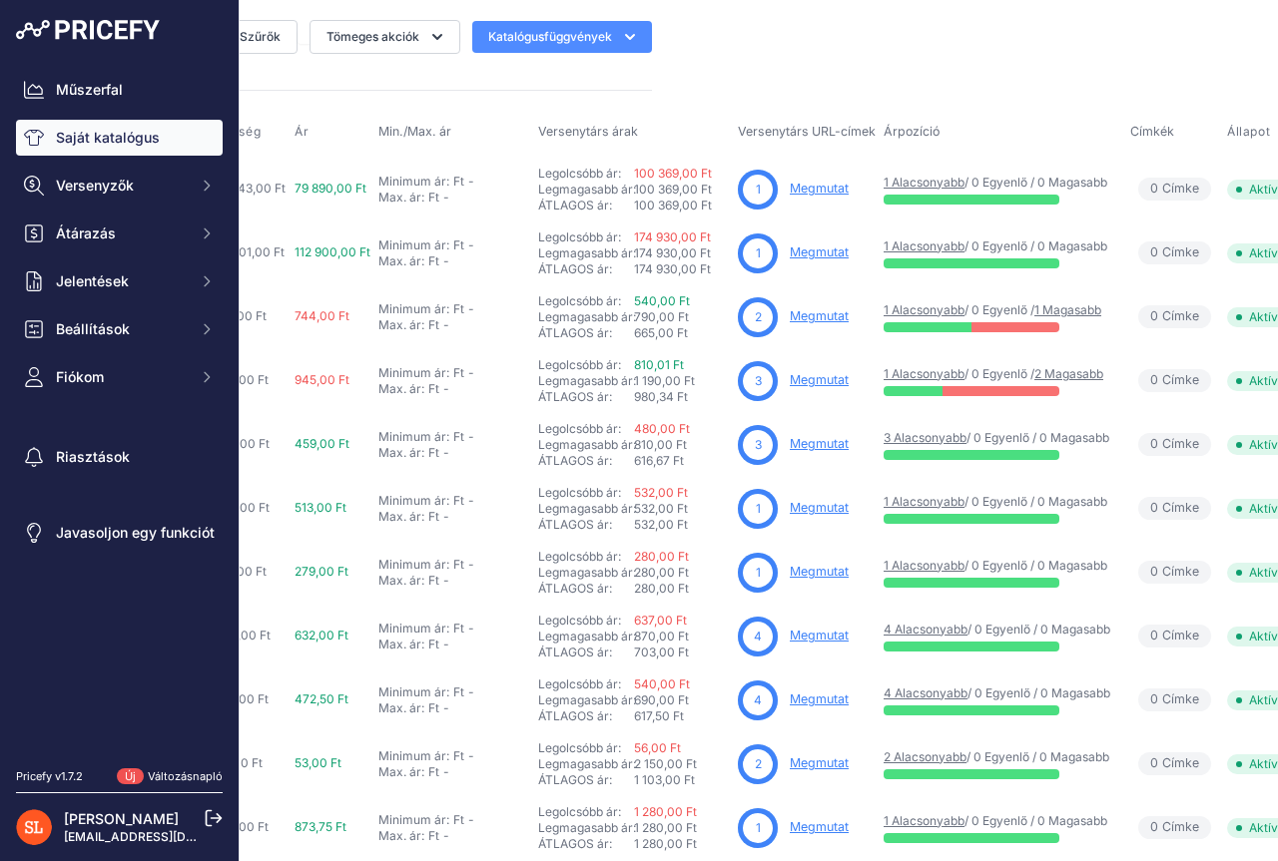
click at [823, 185] on font "Megmutat" at bounding box center [818, 188] width 59 height 15
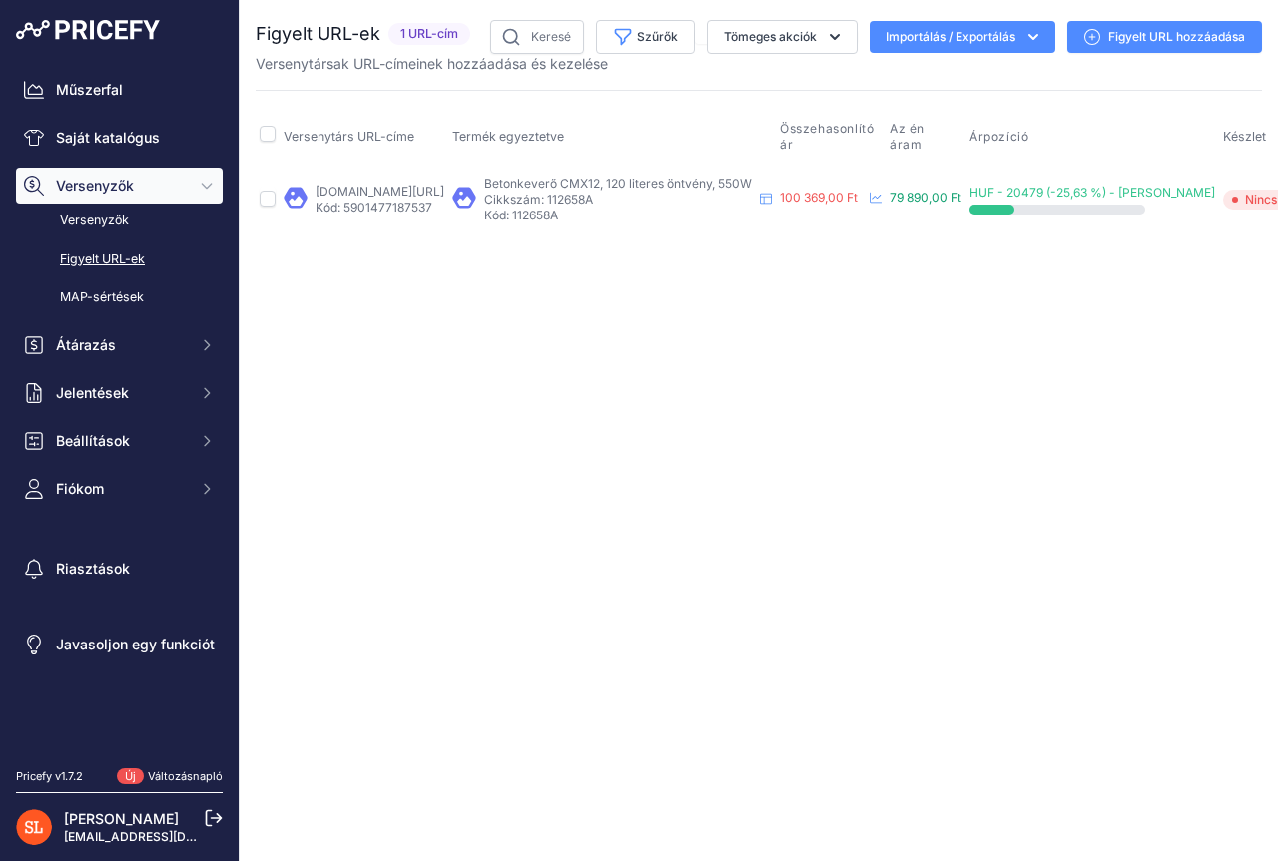
click at [350, 193] on font "protechshop.hu/betonkeverogepek/betonkevero-120l-550w-230v-40942/?prirule_jdsni…" at bounding box center [379, 191] width 129 height 15
click at [961, 198] on font "79 890,00 Ft" at bounding box center [925, 197] width 72 height 15
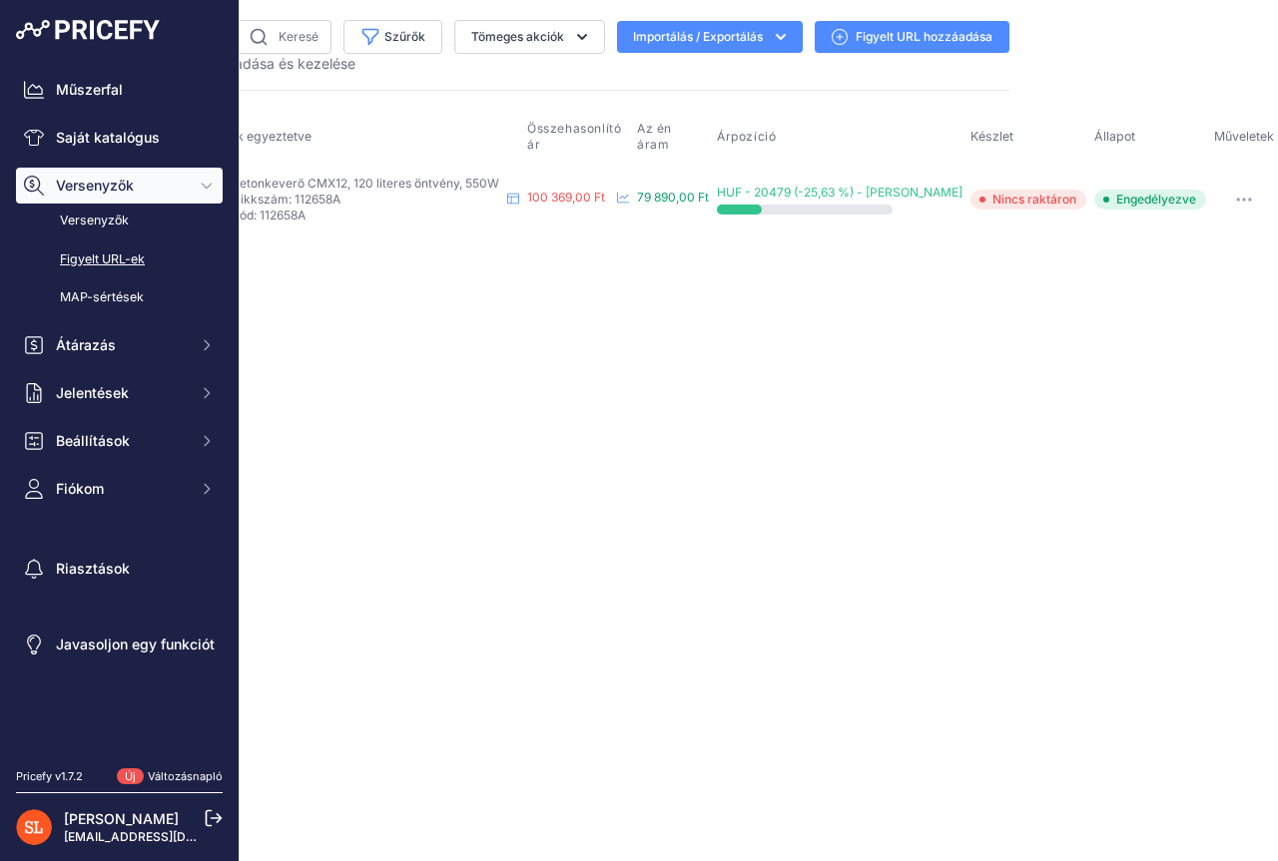
scroll to position [0, 282]
click at [110, 139] on font "Saját katalógus" at bounding box center [108, 137] width 104 height 17
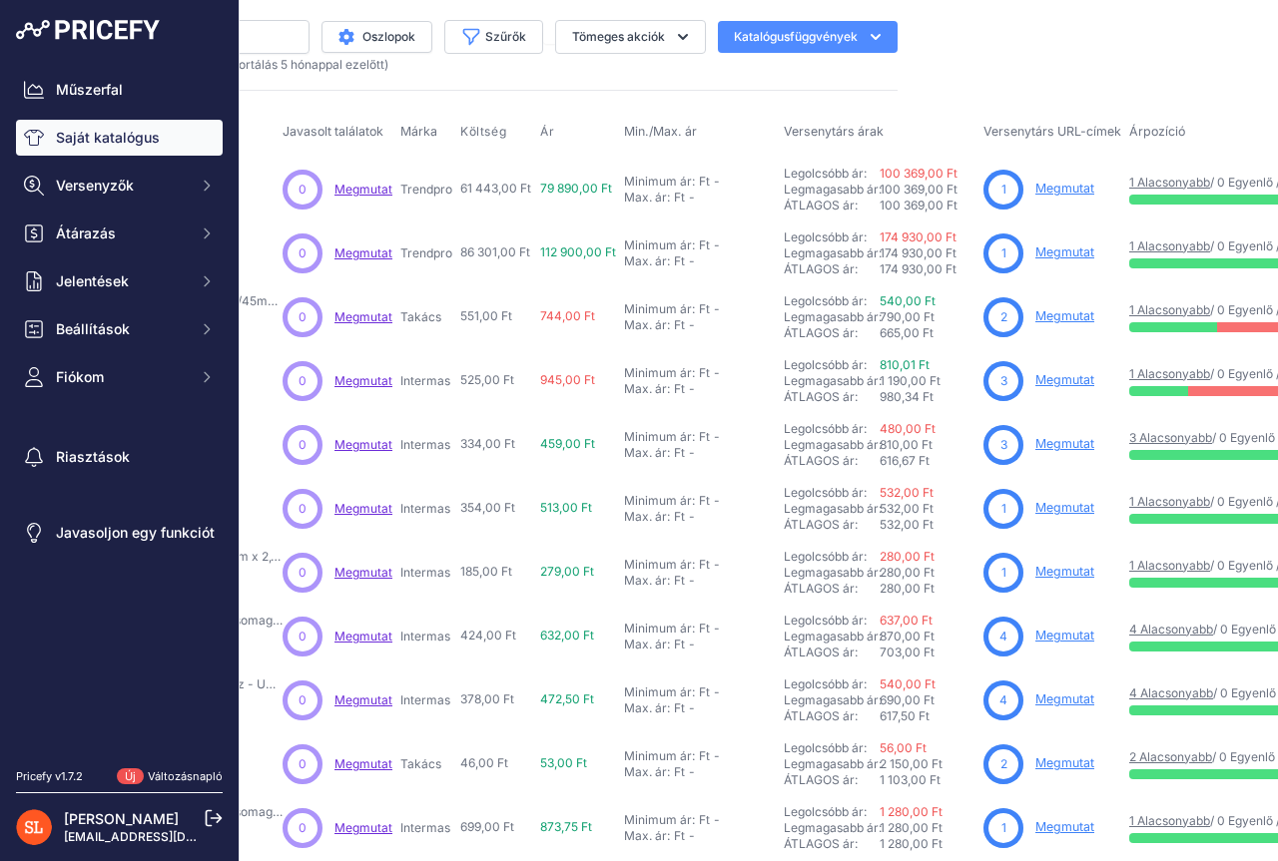
scroll to position [0, 355]
